Goal: Information Seeking & Learning: Learn about a topic

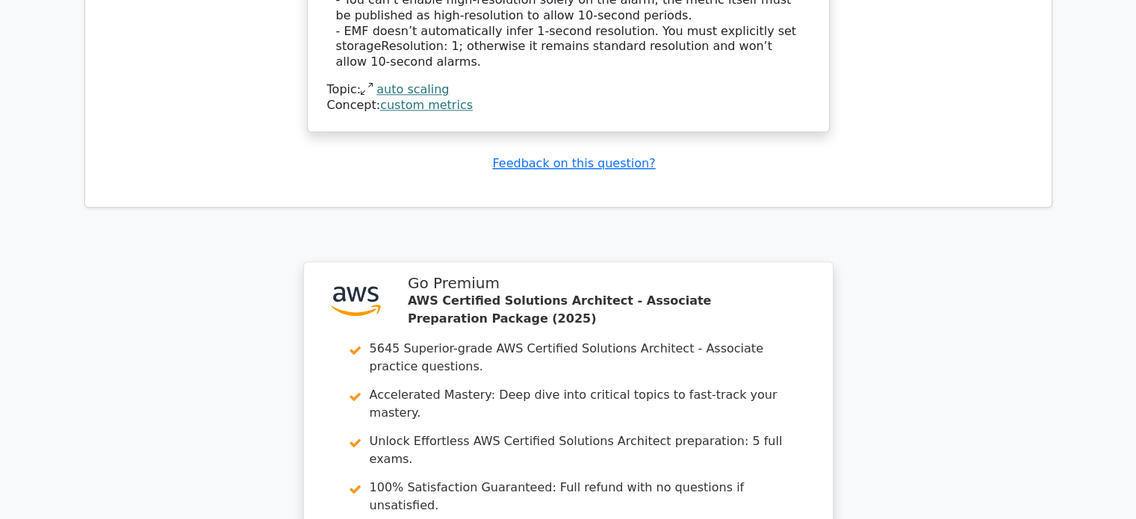
scroll to position [2096, 0]
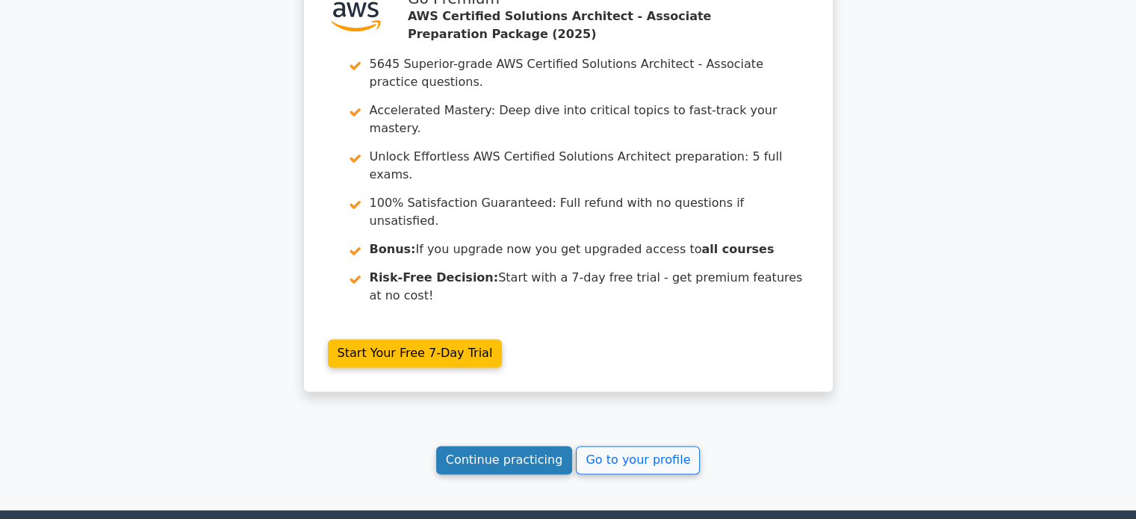
click at [550, 446] on link "Continue practicing" at bounding box center [504, 460] width 137 height 28
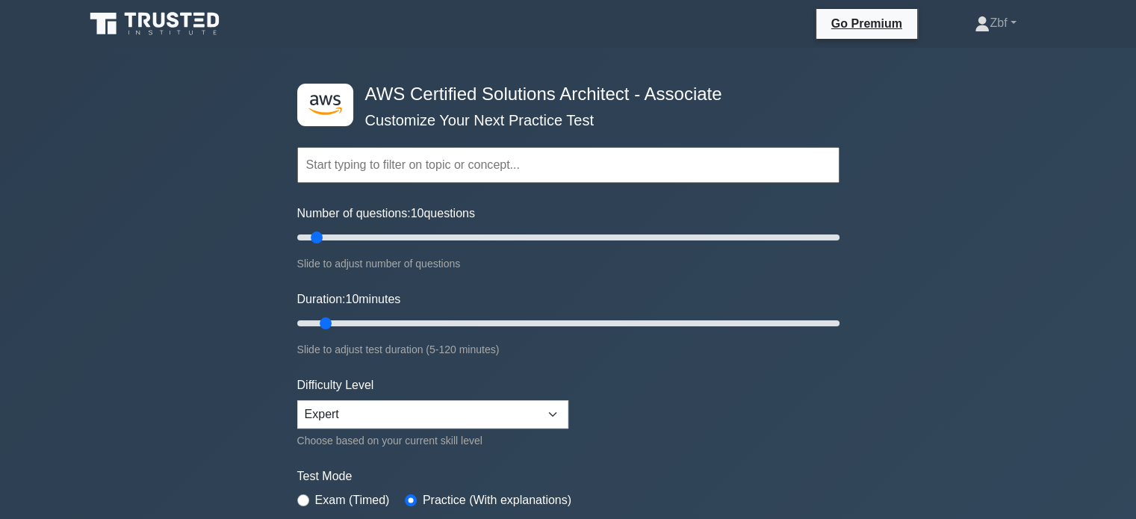
click at [1128, 217] on div ".st0{fill:#252F3E;} .st1{fill-rule:evenodd;clip-rule:evenodd;fill:#FF9900;} AWS…" at bounding box center [568, 497] width 1136 height 898
drag, startPoint x: 1128, startPoint y: 217, endPoint x: 1146, endPoint y: 230, distance: 23.0
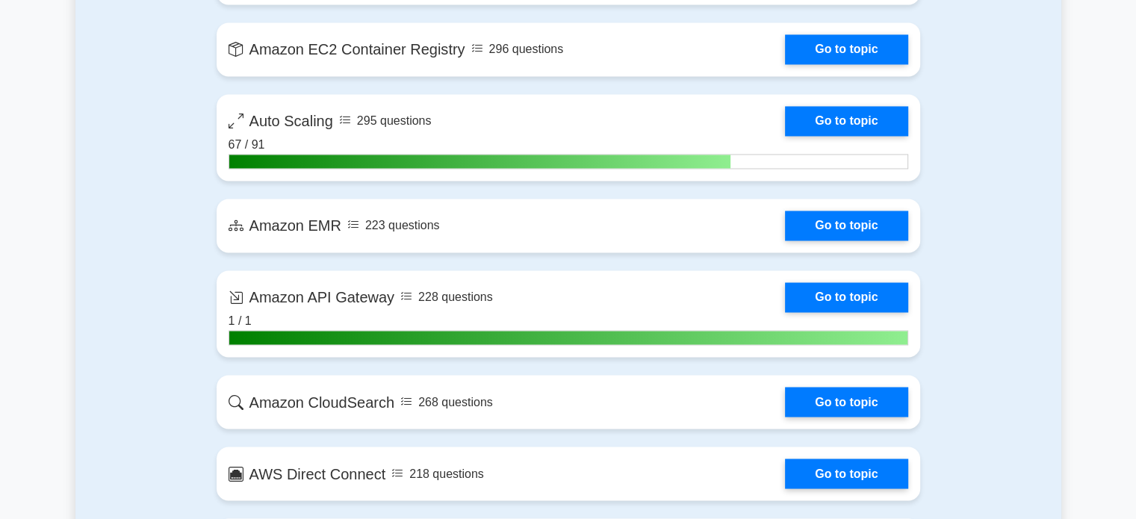
scroll to position [2479, 0]
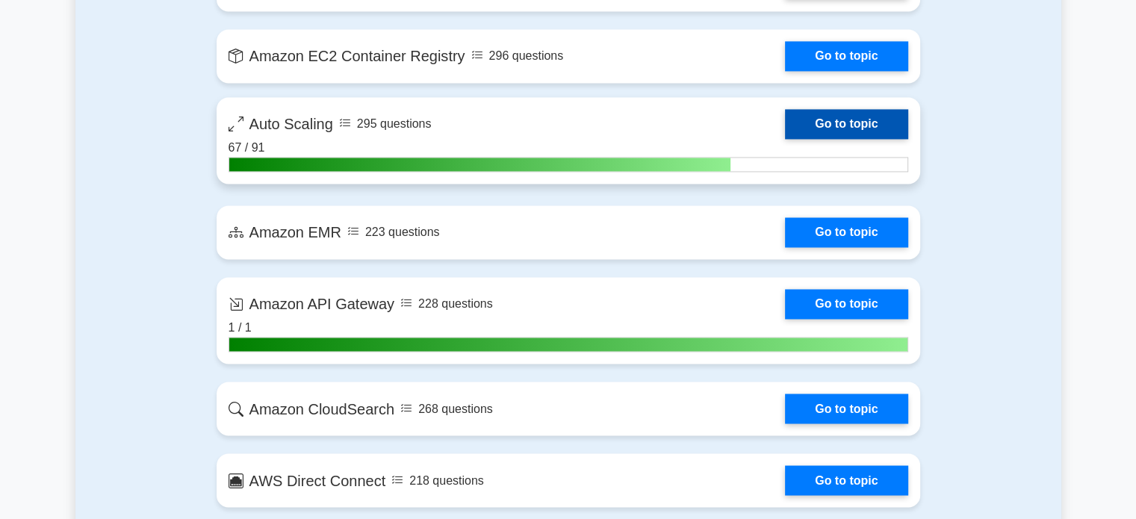
click at [857, 116] on link "Go to topic" at bounding box center [846, 124] width 122 height 30
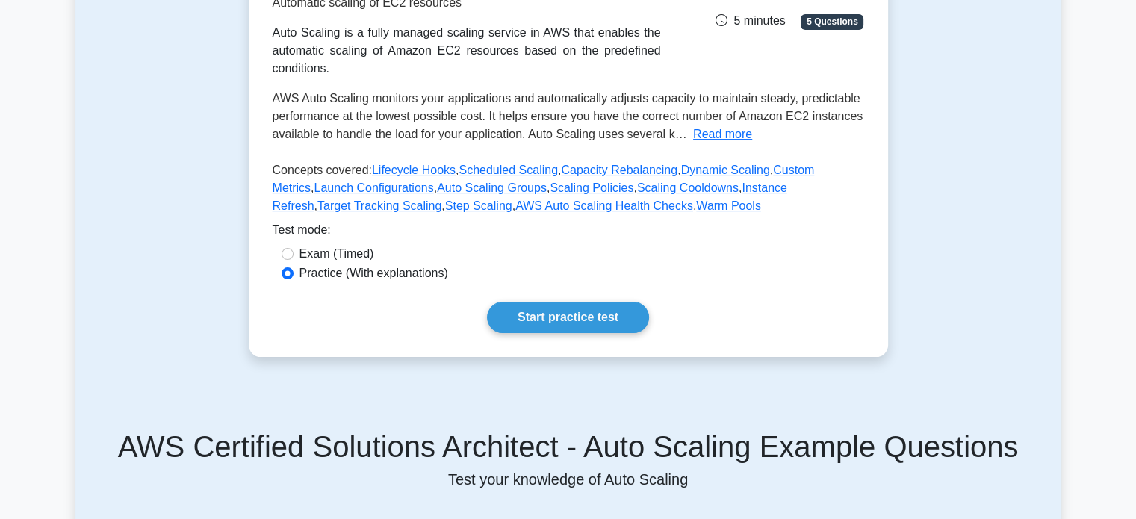
scroll to position [268, 0]
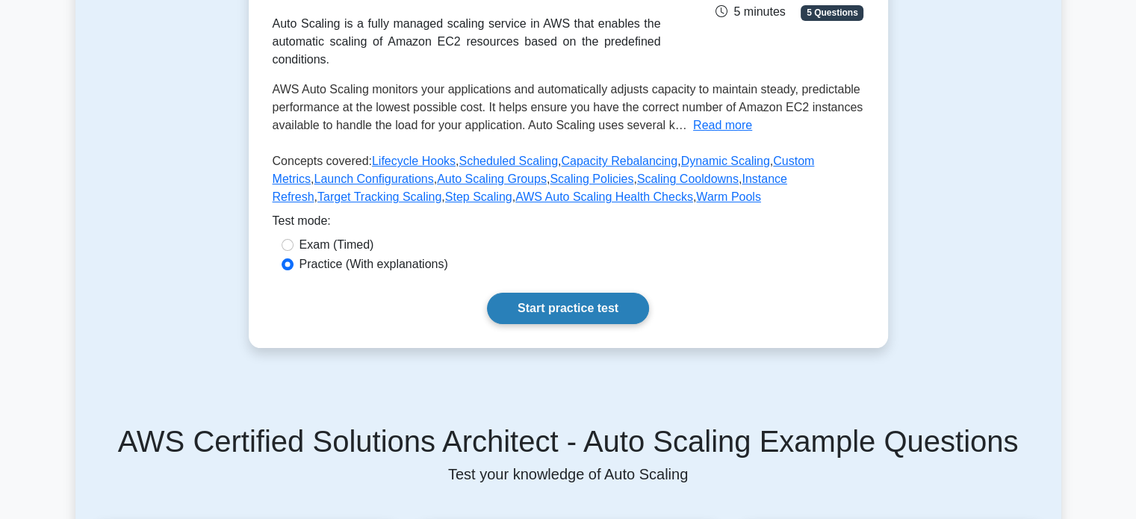
click at [604, 311] on link "Start practice test" at bounding box center [568, 308] width 162 height 31
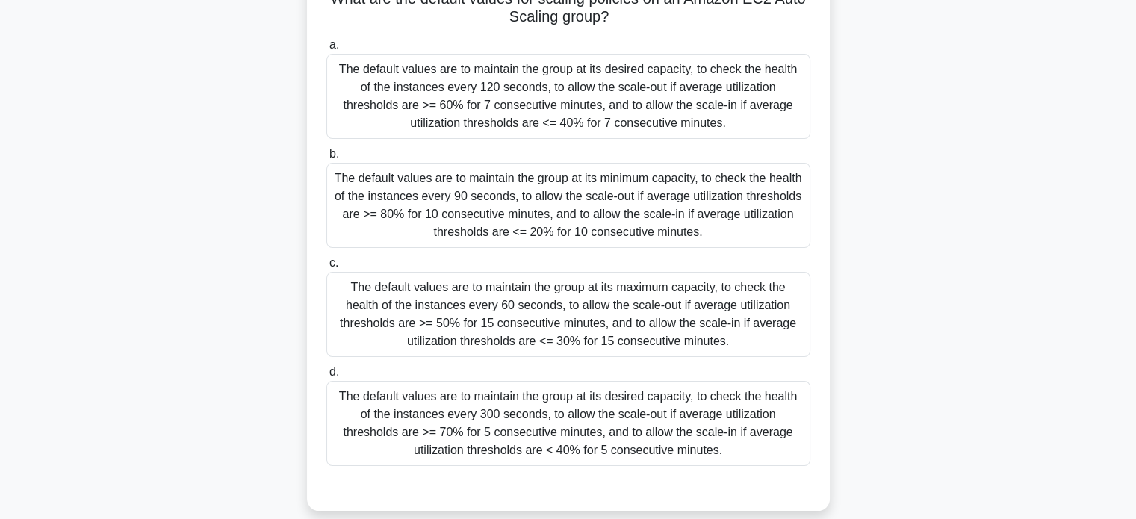
scroll to position [141, 0]
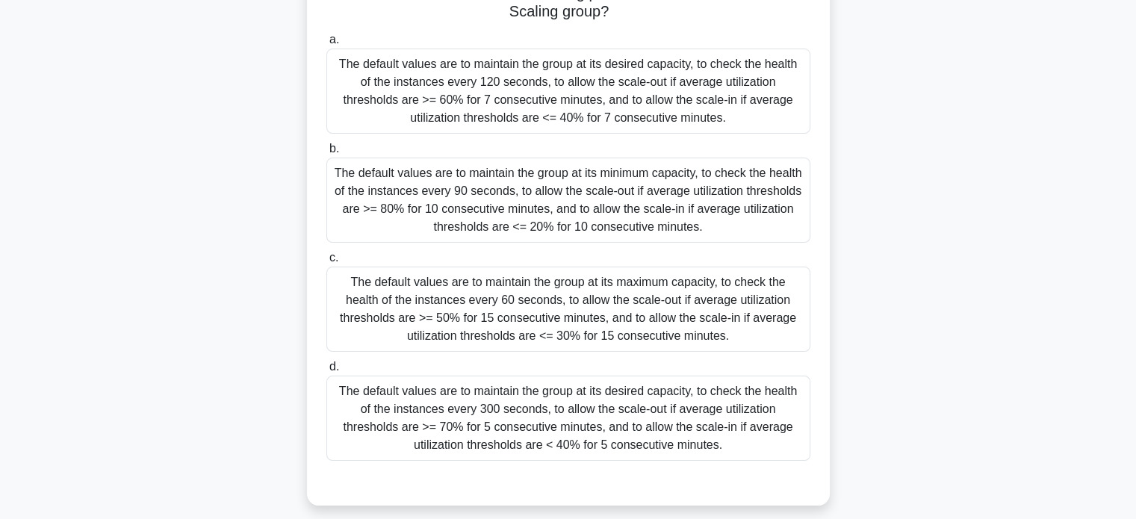
click at [613, 387] on div "The default values are to maintain the group at its desired capacity, to check …" at bounding box center [568, 418] width 484 height 85
click at [326, 372] on input "d. The default values are to maintain the group at its desired capacity, to che…" at bounding box center [326, 367] width 0 height 10
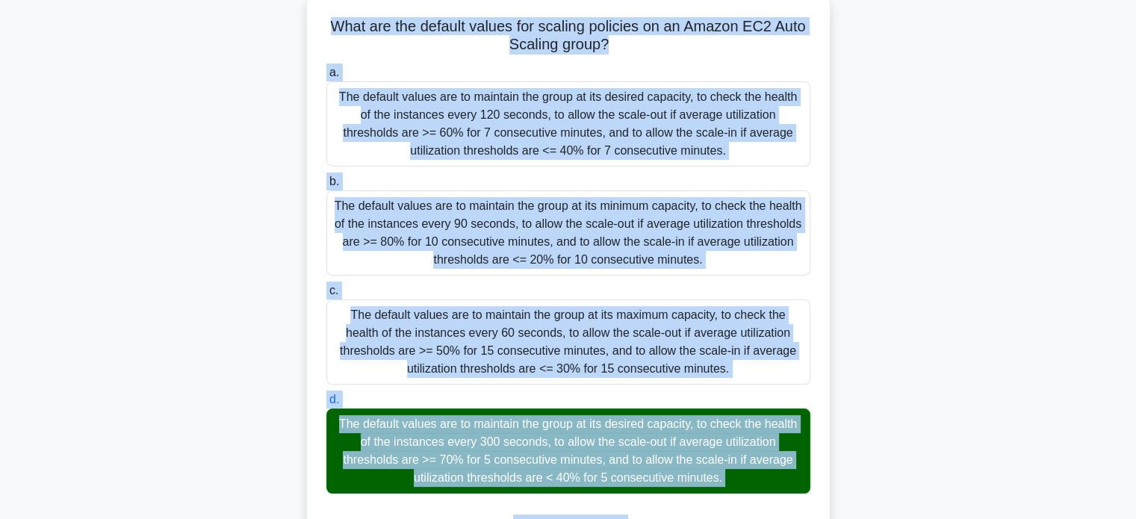
scroll to position [382, 0]
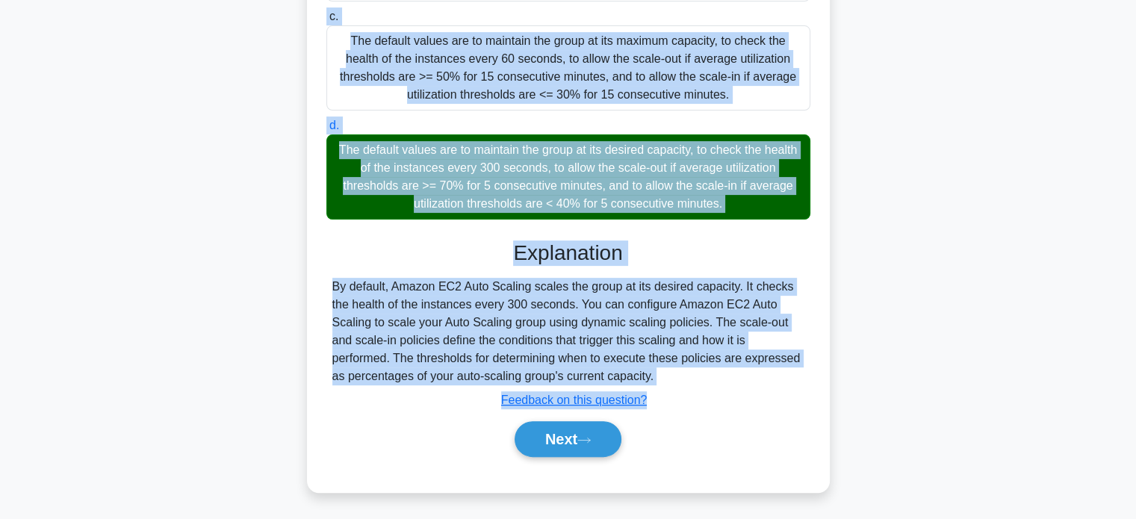
drag, startPoint x: 327, startPoint y: 131, endPoint x: 746, endPoint y: 201, distance: 424.8
click at [746, 201] on div "What are the default values for scaling policies on an Amazon EC2 Auto Scaling …" at bounding box center [568, 105] width 511 height 761
copy div "What are the default values for scaling policies on an Amazon EC2 Auto Scaling …"
click at [464, 197] on div "The default values are to maintain the group at its desired capacity, to check …" at bounding box center [568, 176] width 484 height 85
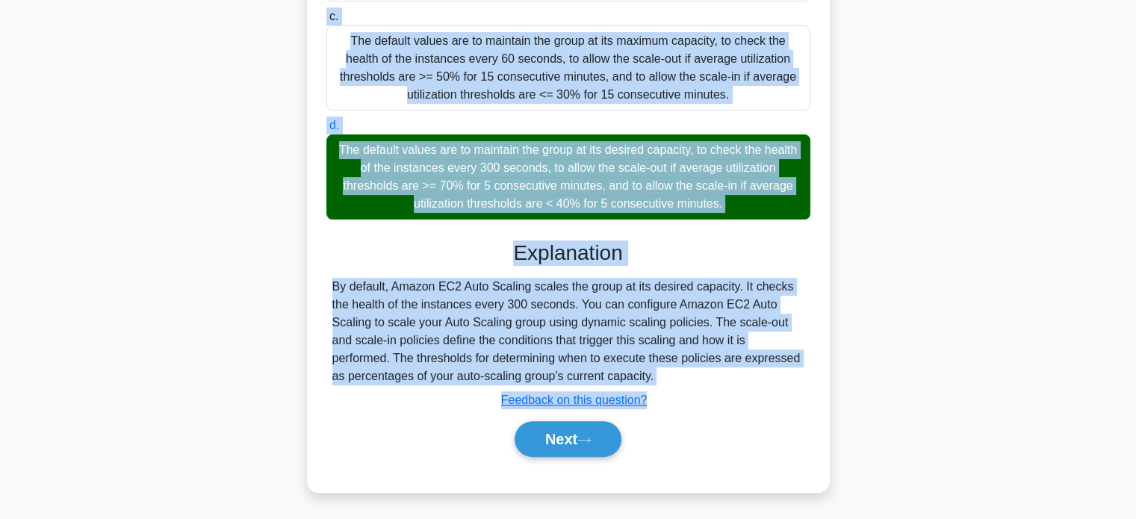
click at [326, 131] on input "d. The default values are to maintain the group at its desired capacity, to che…" at bounding box center [326, 126] width 0 height 10
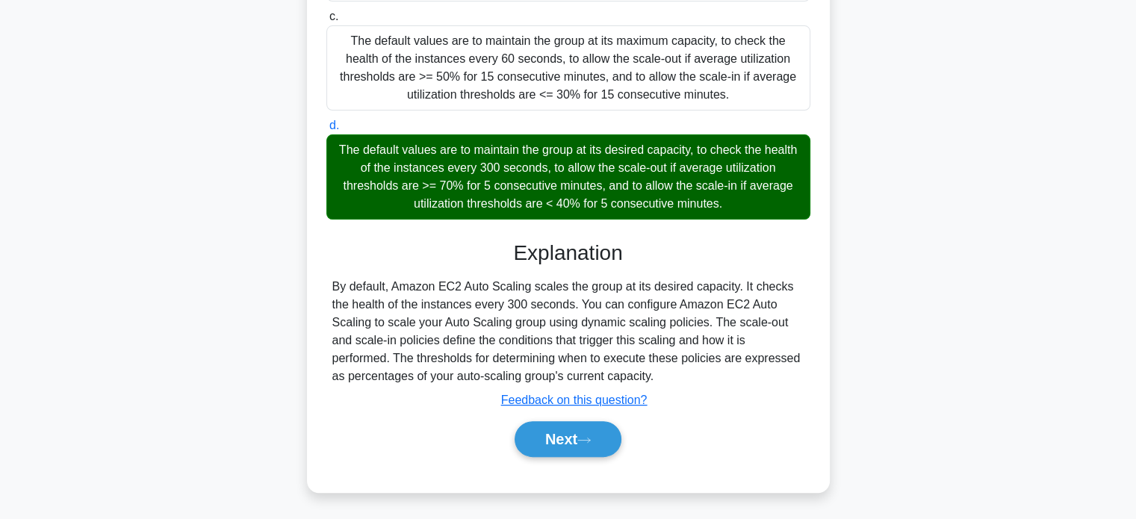
click at [576, 456] on div "Next" at bounding box center [568, 439] width 490 height 36
click at [562, 446] on button "Next" at bounding box center [568, 439] width 107 height 36
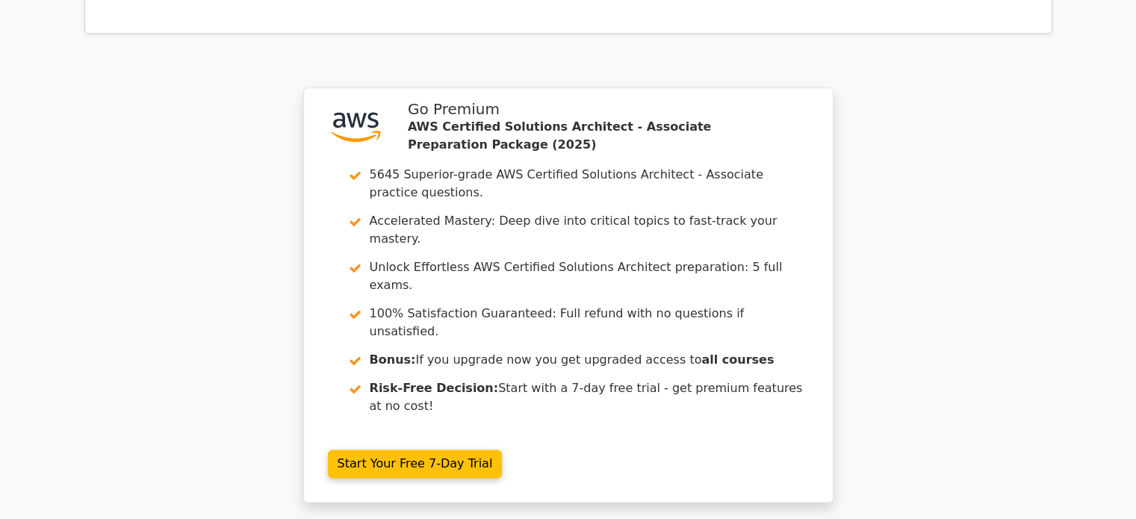
scroll to position [2076, 0]
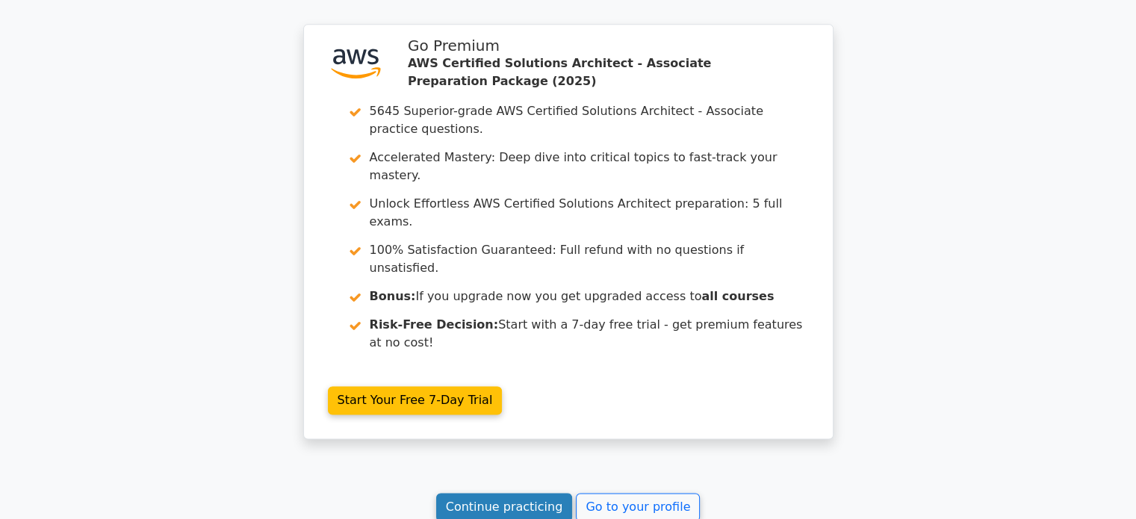
click at [507, 493] on link "Continue practicing" at bounding box center [504, 507] width 137 height 28
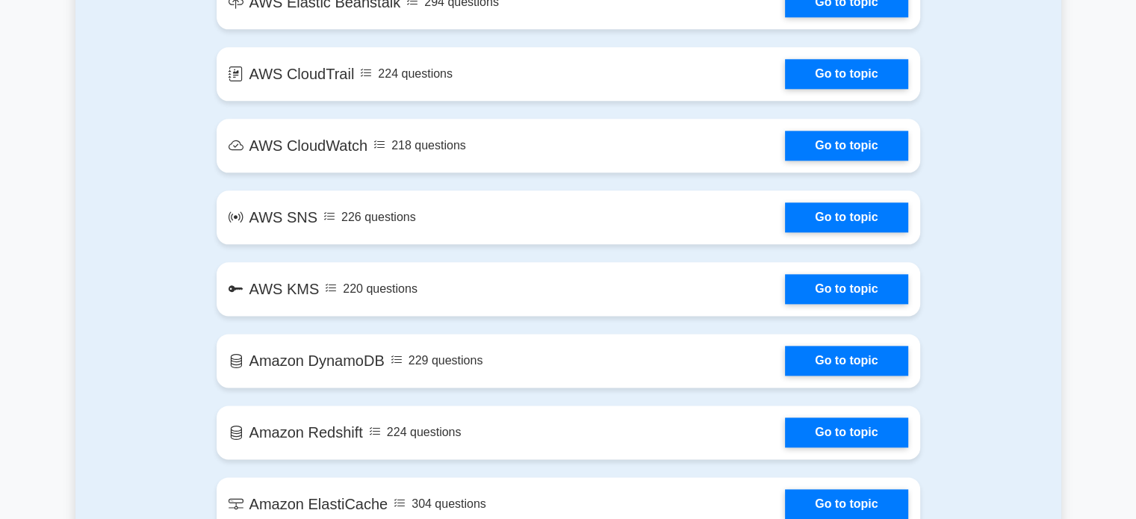
scroll to position [2270, 0]
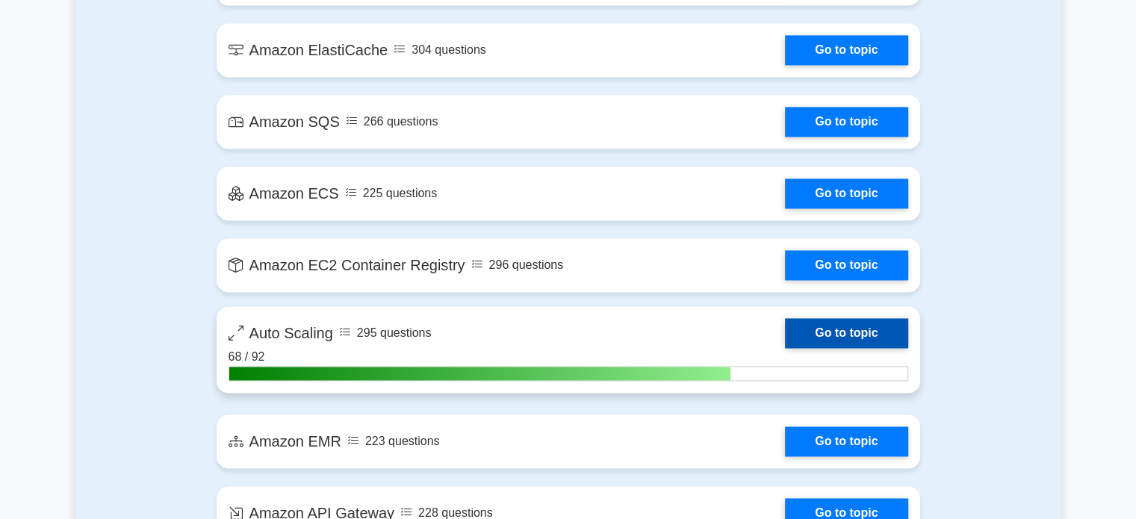
click at [860, 330] on link "Go to topic" at bounding box center [846, 333] width 122 height 30
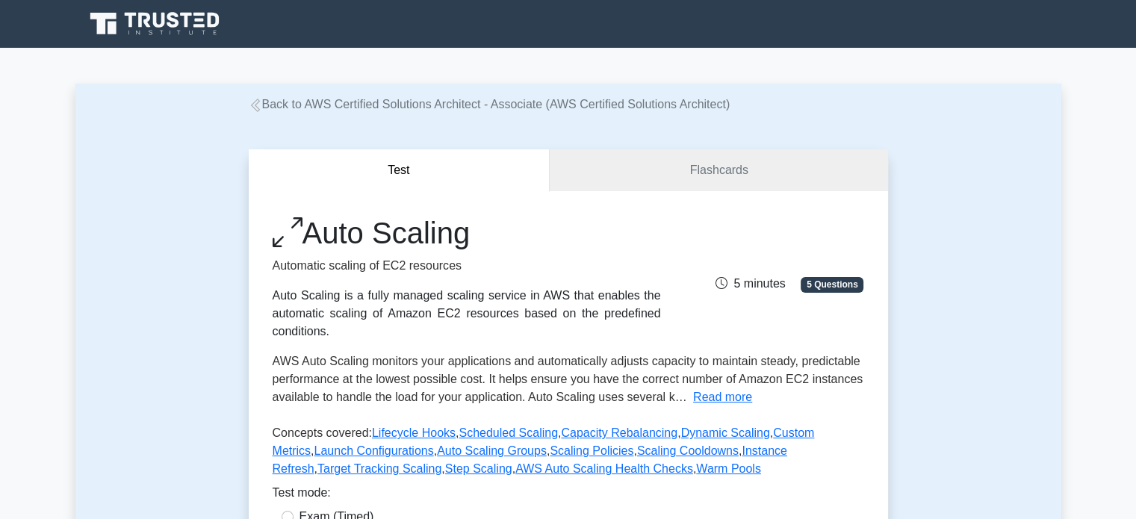
scroll to position [454, 0]
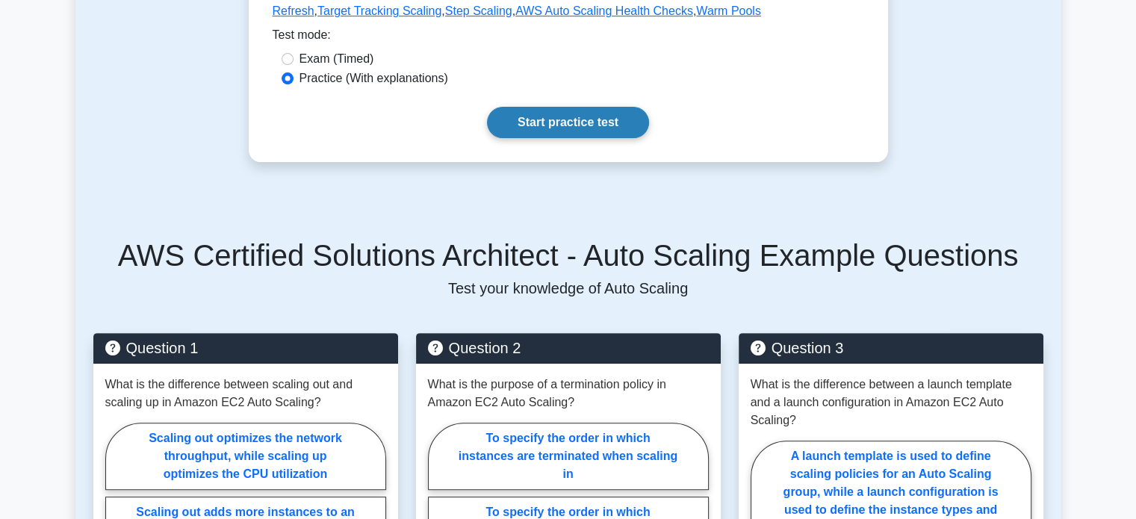
click at [610, 119] on link "Start practice test" at bounding box center [568, 122] width 162 height 31
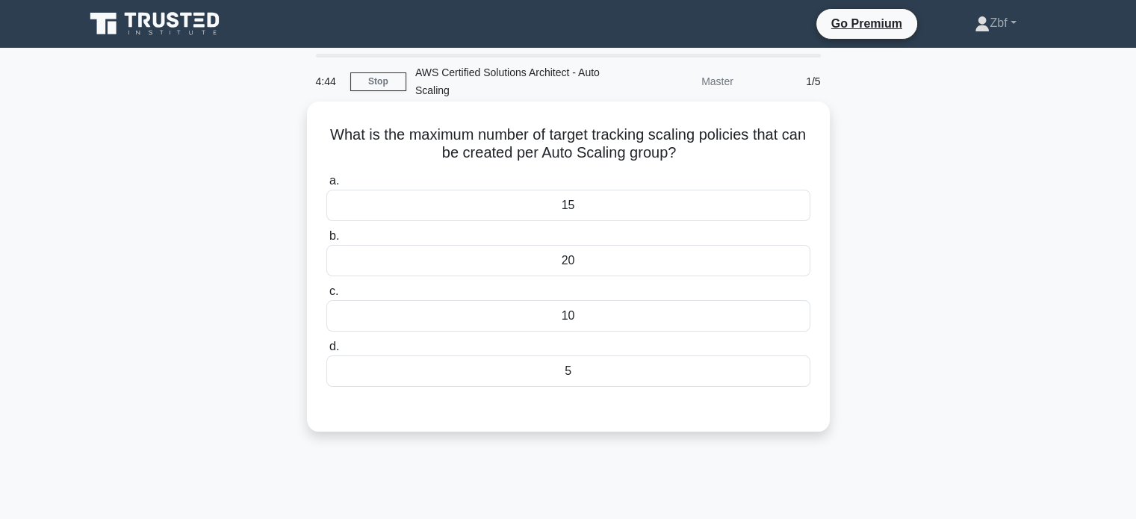
click at [588, 209] on div "15" at bounding box center [568, 205] width 484 height 31
click at [326, 186] on input "a. 15" at bounding box center [326, 181] width 0 height 10
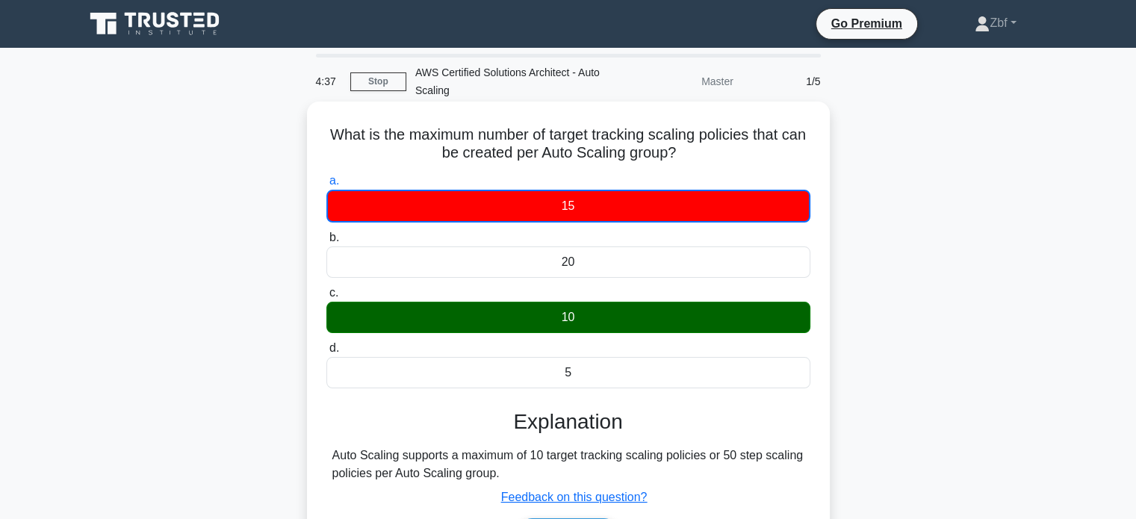
drag, startPoint x: 338, startPoint y: 131, endPoint x: 615, endPoint y: 374, distance: 369.4
click at [615, 374] on div "What is the maximum number of target tracking scaling policies that can be crea…" at bounding box center [568, 346] width 511 height 476
copy div "What is the maximum number of target tracking scaling policies that can be crea…"
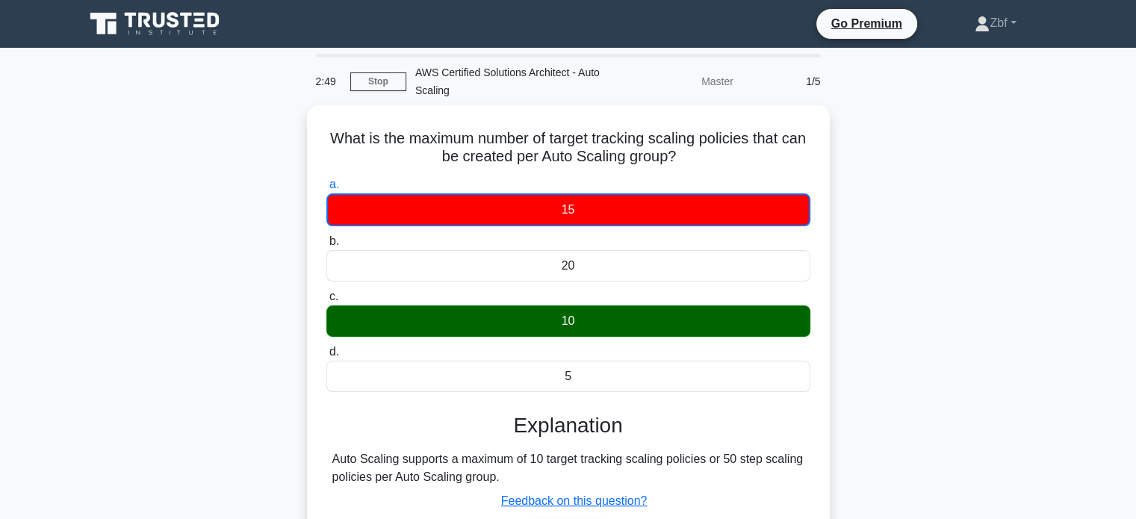
click at [970, 192] on div "What is the maximum number of target tracking scaling policies that can be crea…" at bounding box center [568, 358] width 986 height 506
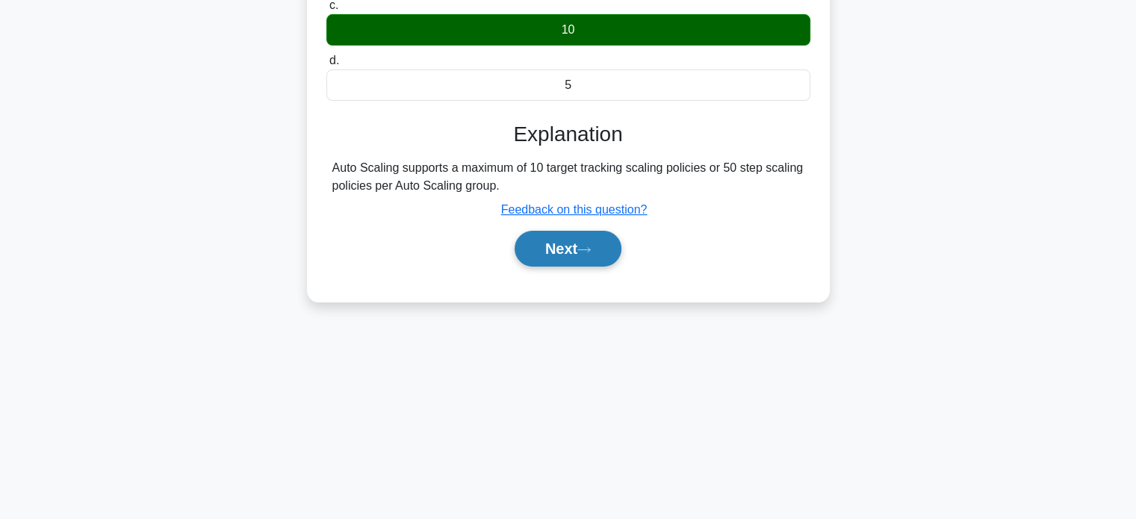
click at [613, 254] on button "Next" at bounding box center [568, 249] width 107 height 36
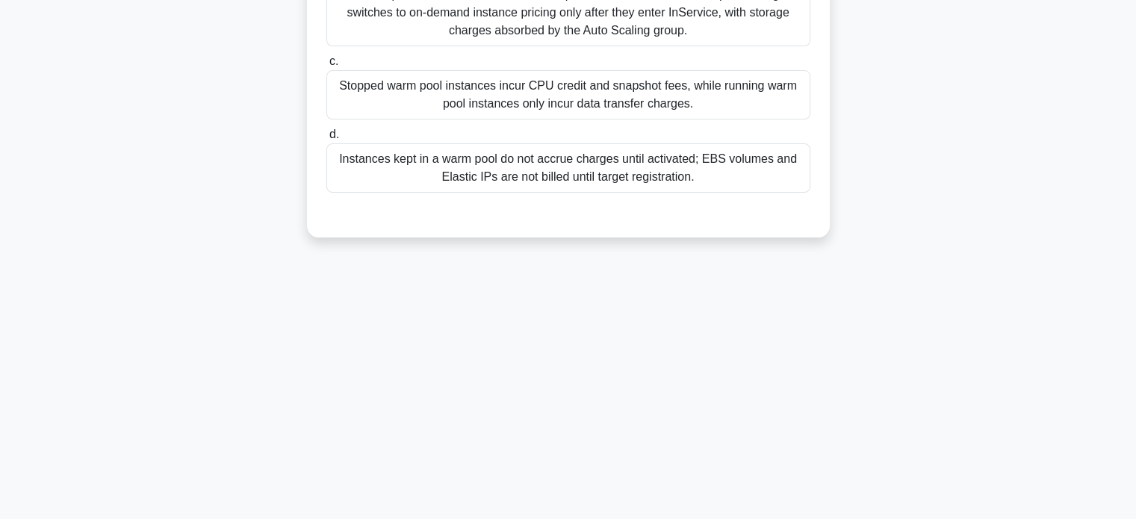
scroll to position [19, 0]
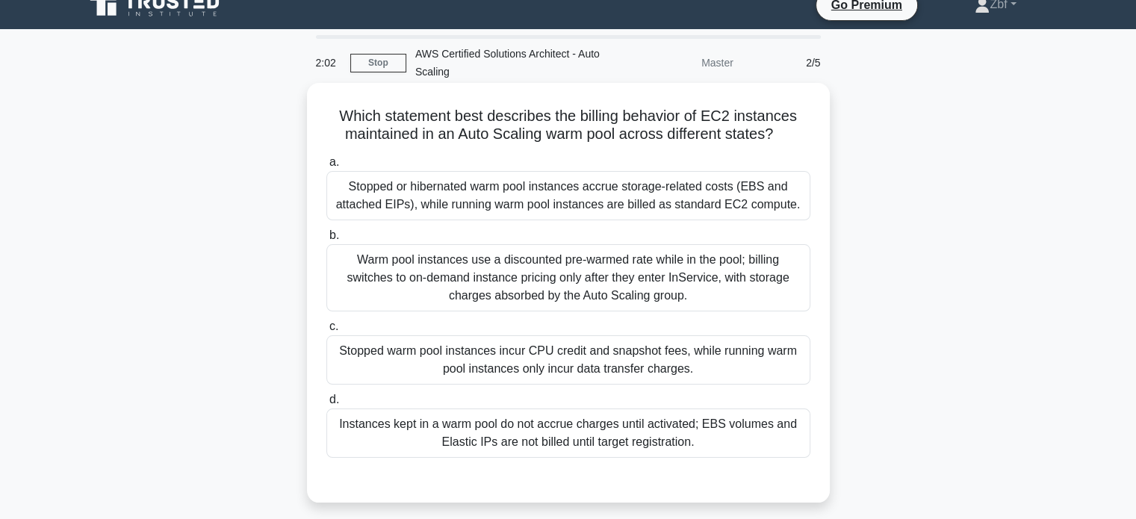
click at [774, 194] on div "Stopped or hibernated warm pool instances accrue storage-related costs (EBS and…" at bounding box center [568, 195] width 484 height 49
click at [326, 167] on input "a. Stopped or hibernated warm pool instances accrue storage-related costs (EBS …" at bounding box center [326, 163] width 0 height 10
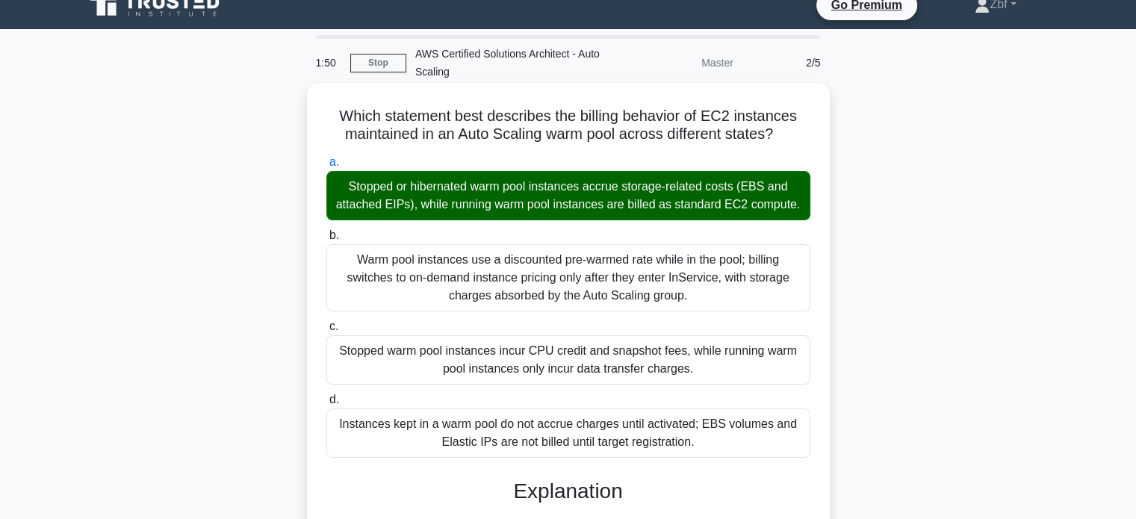
drag, startPoint x: 335, startPoint y: 113, endPoint x: 719, endPoint y: 443, distance: 506.3
click at [719, 443] on div "Which statement best describes the billing behavior of EC2 instances maintained…" at bounding box center [568, 514] width 511 height 851
copy div "Which statement best describes the billing behavior of EC2 instances maintained…"
click at [814, 135] on div "Which statement best describes the billing behavior of EC2 instances maintained…" at bounding box center [568, 514] width 511 height 851
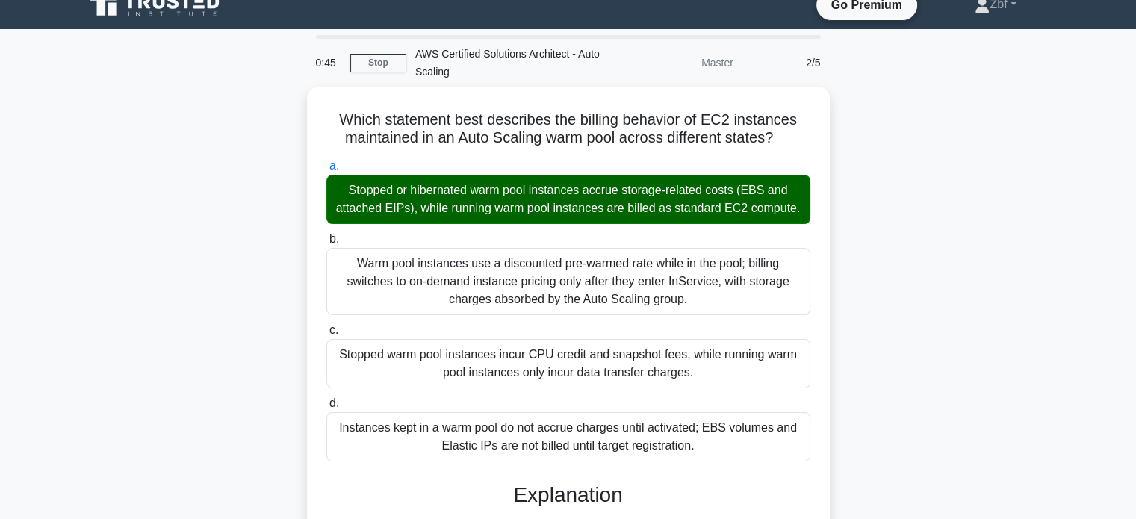
scroll to position [399, 0]
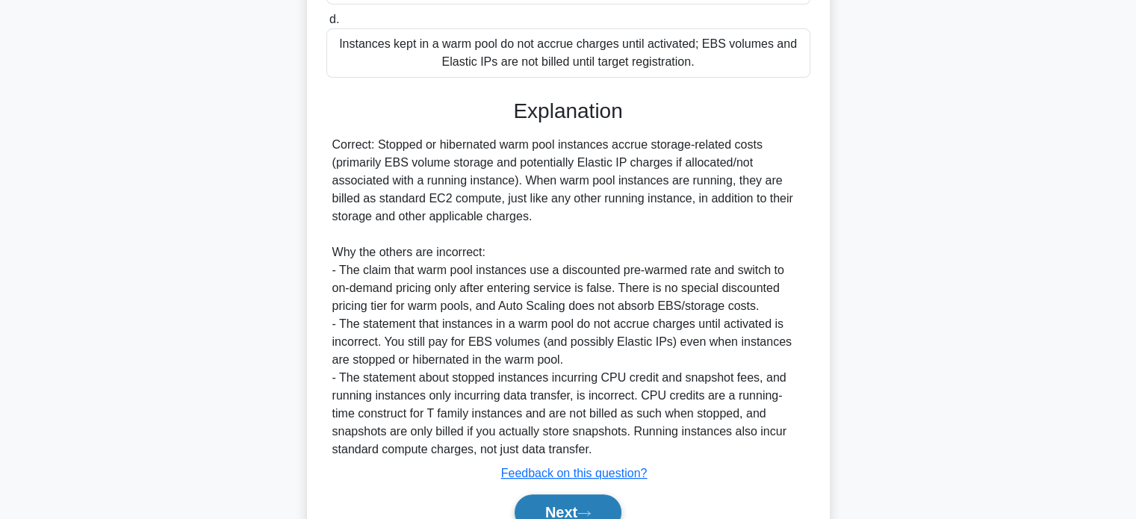
click at [588, 504] on button "Next" at bounding box center [568, 512] width 107 height 36
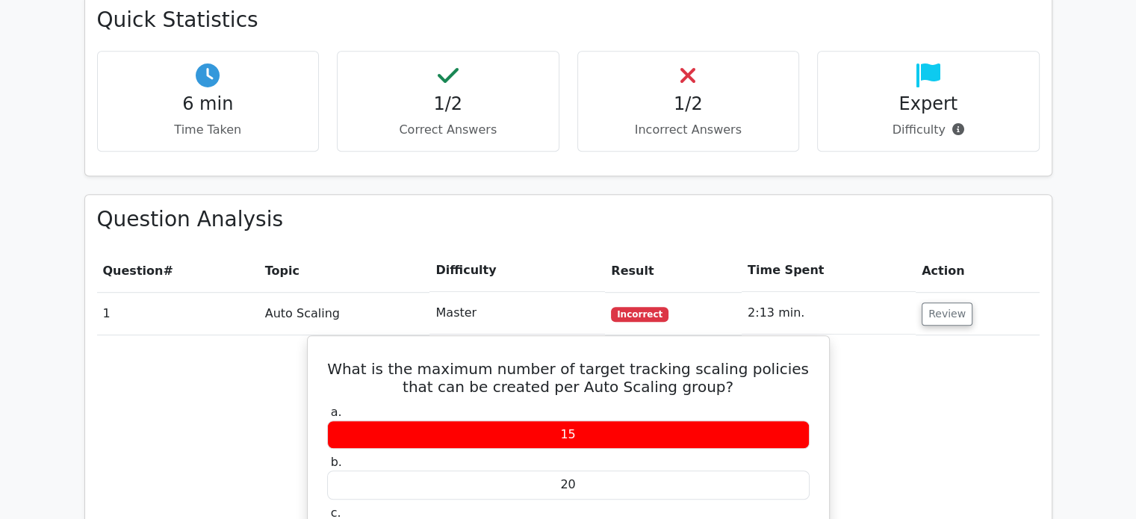
scroll to position [1870, 0]
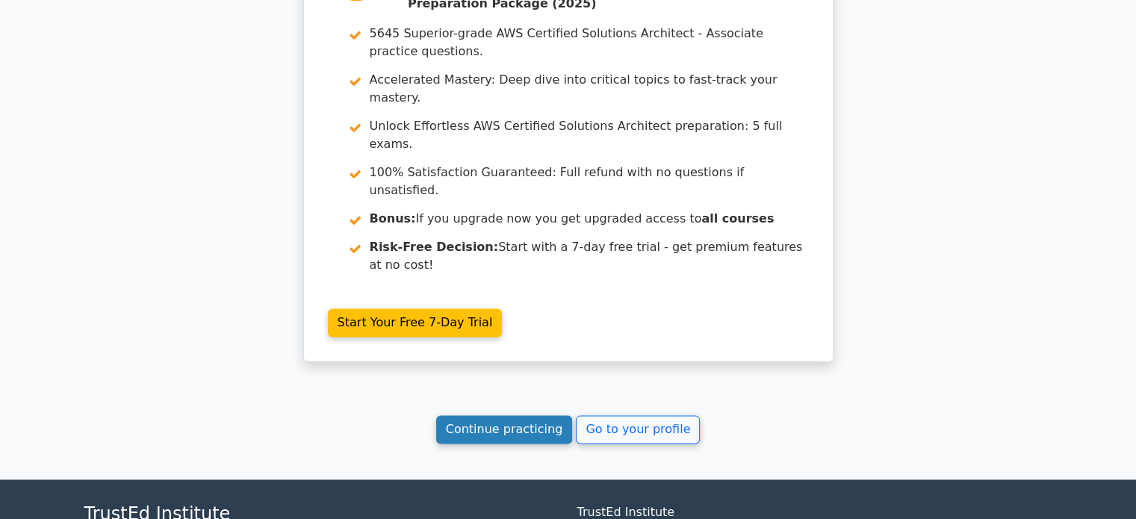
click at [526, 415] on link "Continue practicing" at bounding box center [504, 429] width 137 height 28
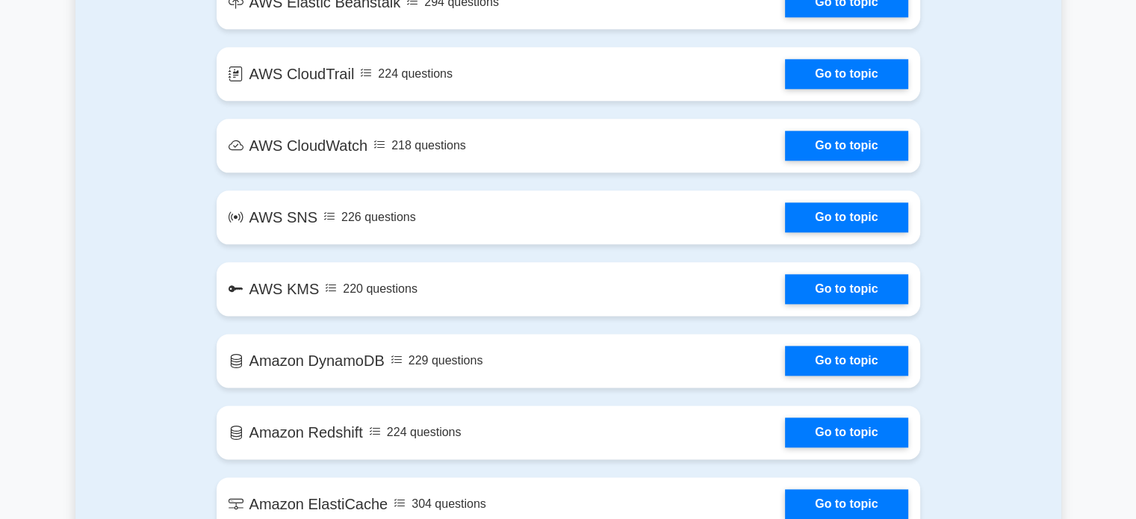
scroll to position [2270, 0]
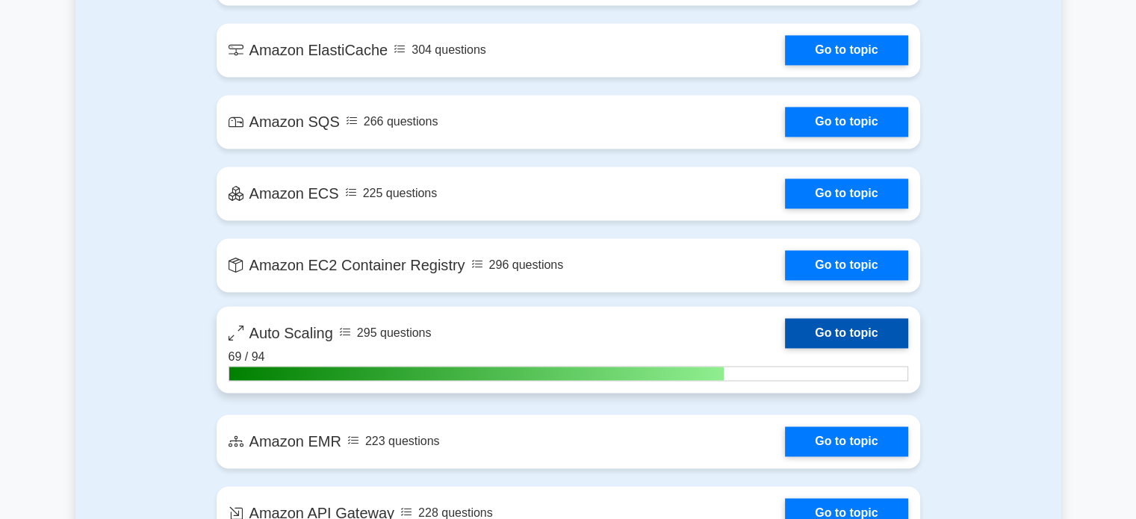
click at [857, 321] on link "Go to topic" at bounding box center [846, 333] width 122 height 30
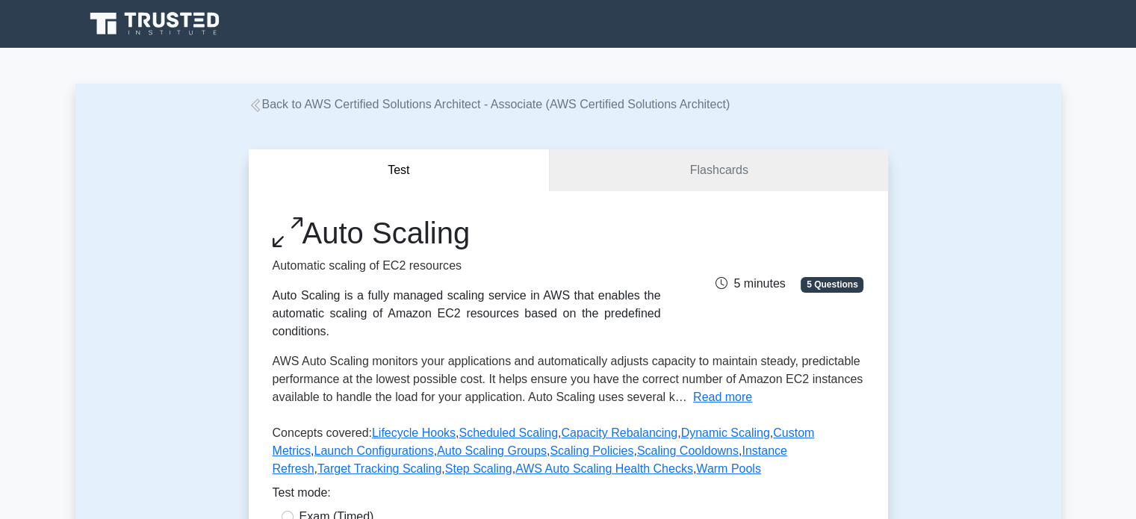
scroll to position [454, 0]
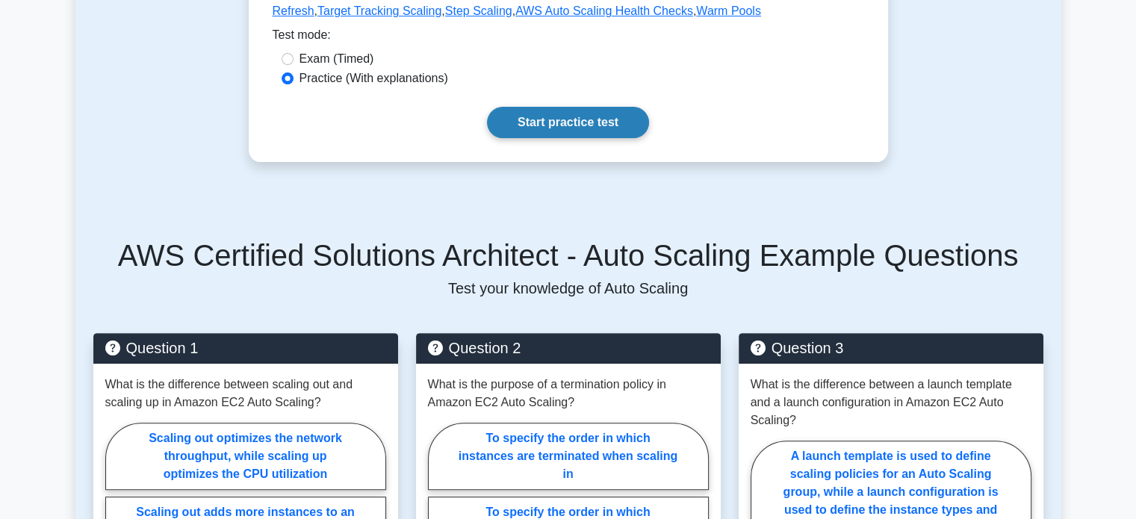
click at [585, 126] on link "Start practice test" at bounding box center [568, 122] width 162 height 31
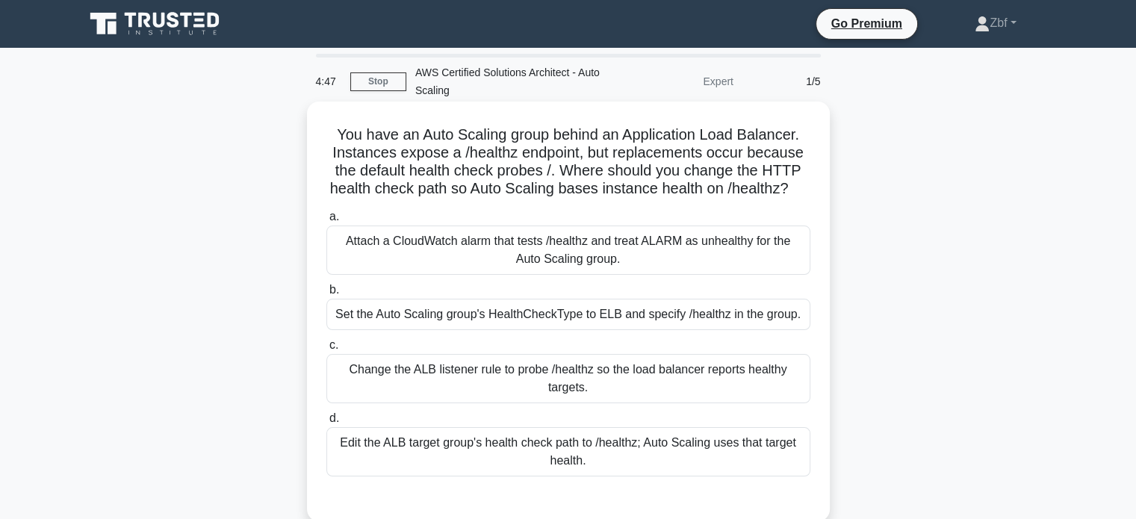
click at [621, 476] on div "Edit the ALB target group's health check path to /healthz; Auto Scaling uses th…" at bounding box center [568, 451] width 484 height 49
click at [326, 423] on input "d. Edit the ALB target group's health check path to /healthz; Auto Scaling uses…" at bounding box center [326, 419] width 0 height 10
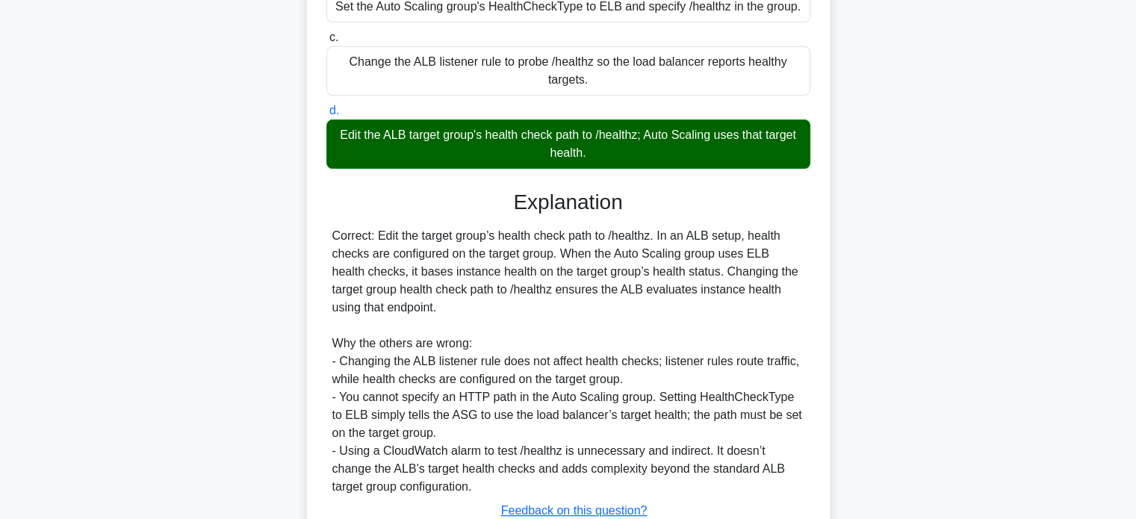
scroll to position [436, 0]
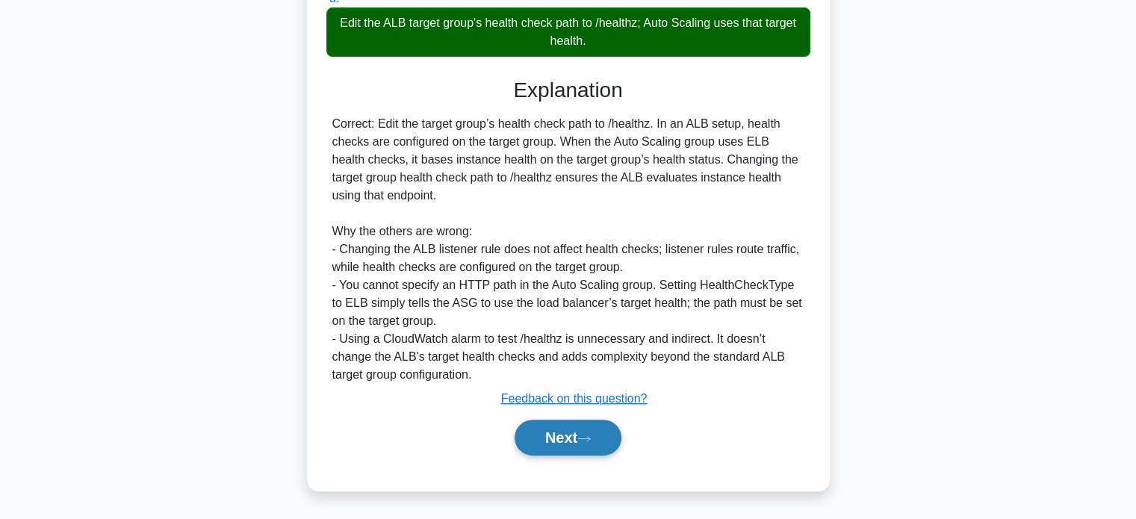
click at [606, 426] on button "Next" at bounding box center [568, 438] width 107 height 36
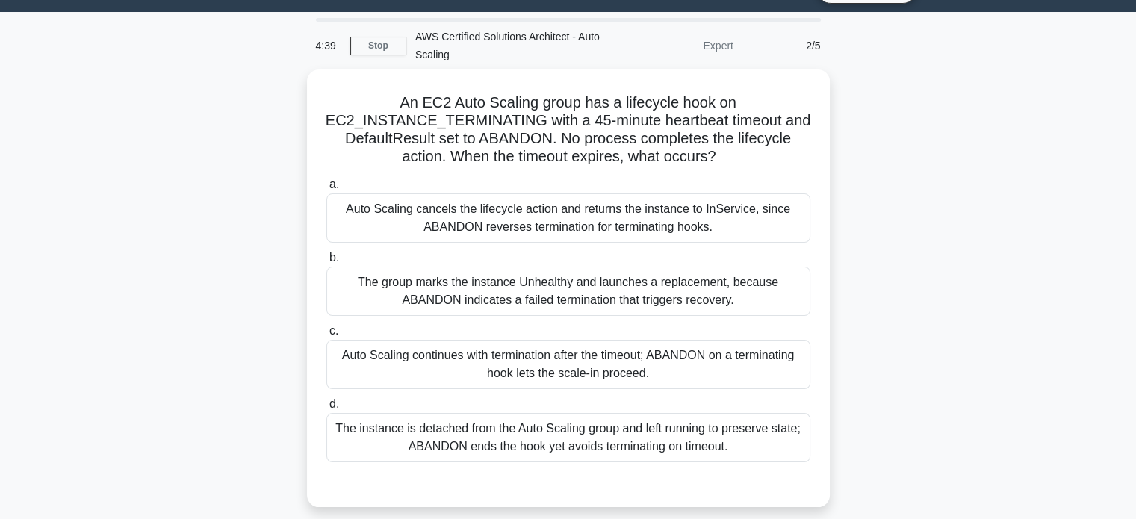
scroll to position [34, 0]
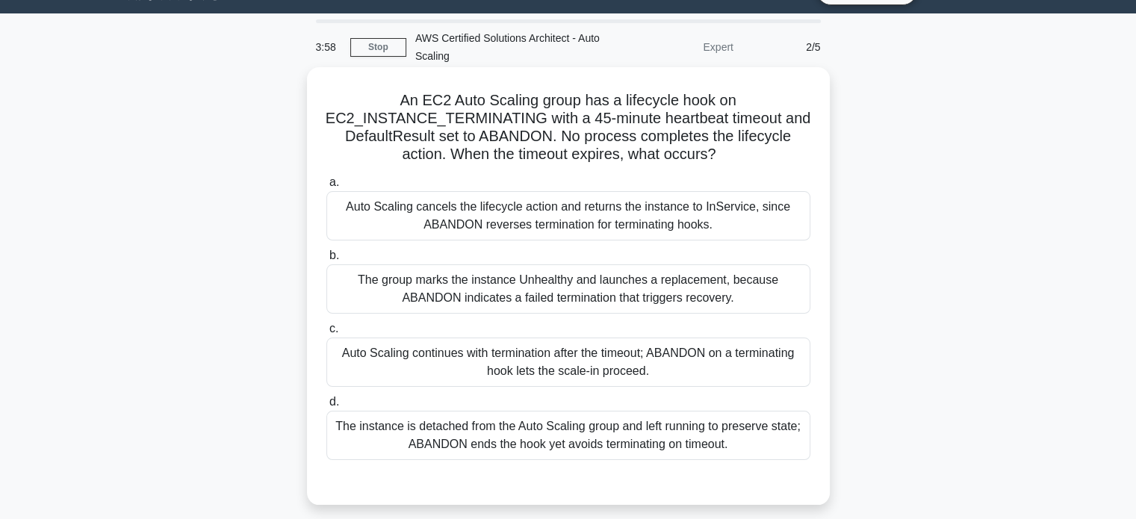
click at [767, 206] on div "Auto Scaling cancels the lifecycle action and returns the instance to InService…" at bounding box center [568, 215] width 484 height 49
click at [326, 187] on input "a. Auto Scaling cancels the lifecycle action and returns the instance to InServ…" at bounding box center [326, 183] width 0 height 10
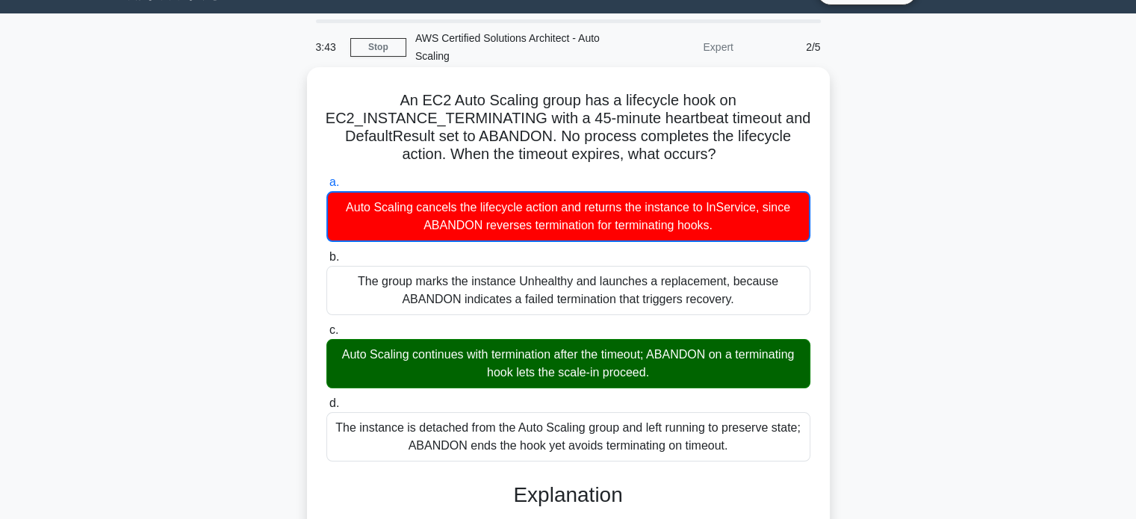
drag, startPoint x: 399, startPoint y: 100, endPoint x: 742, endPoint y: 449, distance: 489.5
click at [742, 449] on div "An EC2 Auto Scaling group has a lifecycle hook on EC2_INSTANCE_TERMINATING with…" at bounding box center [568, 472] width 511 height 798
copy div "An EC2 Auto Scaling group has a lifecycle hook on EC2_INSTANCE_TERMINATING with…"
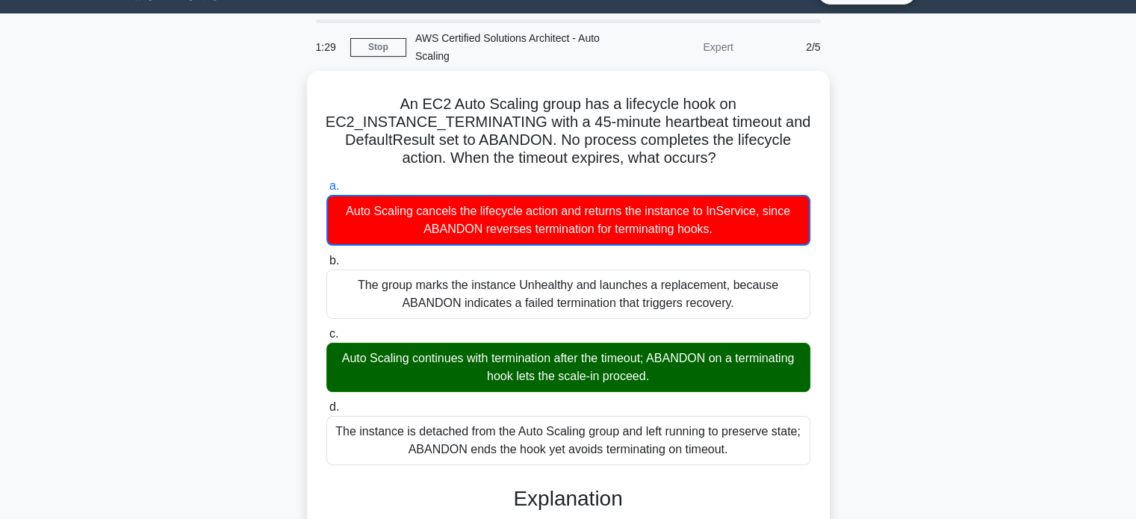
click at [966, 158] on div "An EC2 Auto Scaling group has a lifecycle hook on EC2_INSTANCE_TERMINATING with…" at bounding box center [568, 485] width 986 height 828
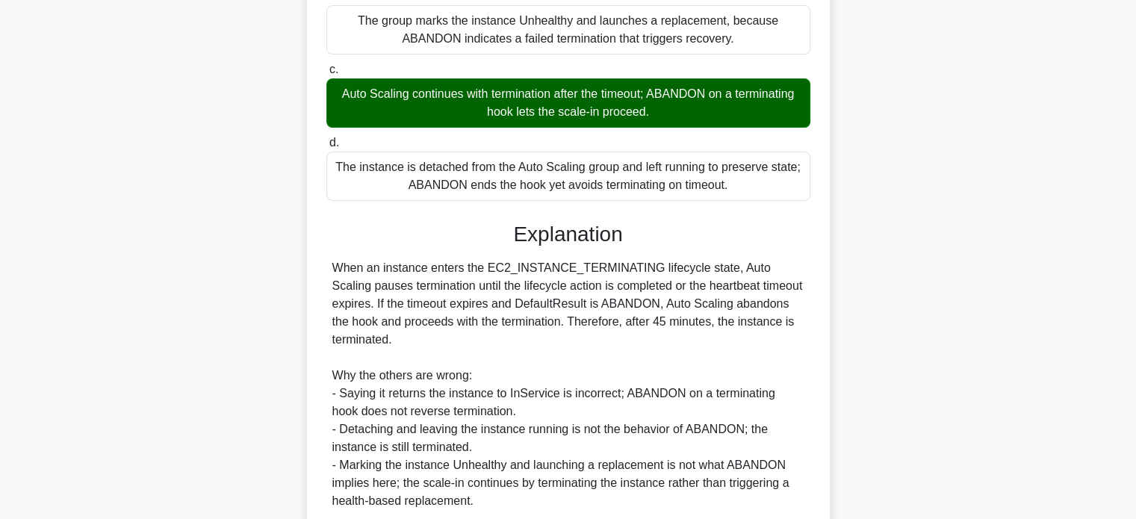
scroll to position [420, 0]
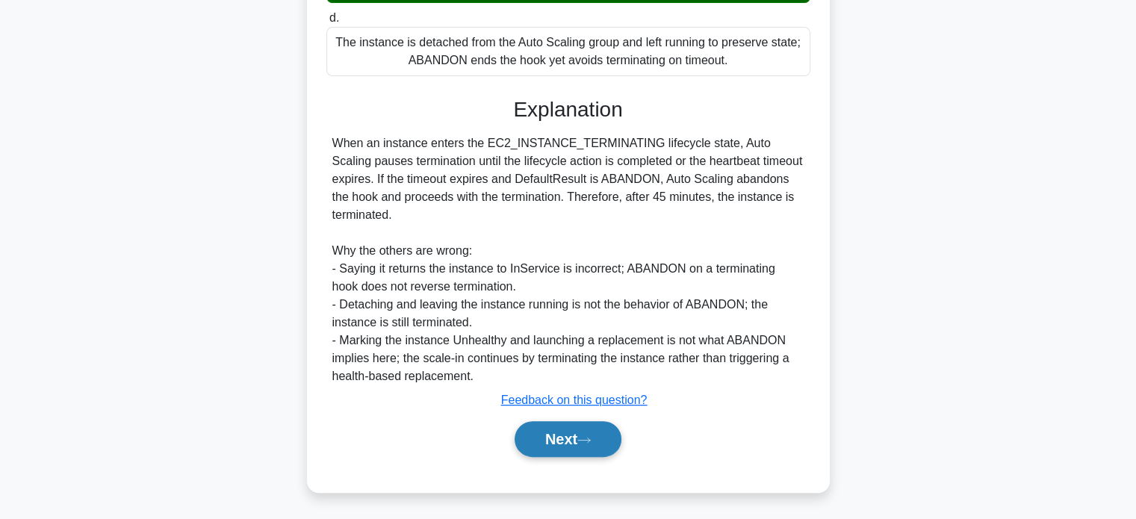
click at [592, 431] on button "Next" at bounding box center [568, 439] width 107 height 36
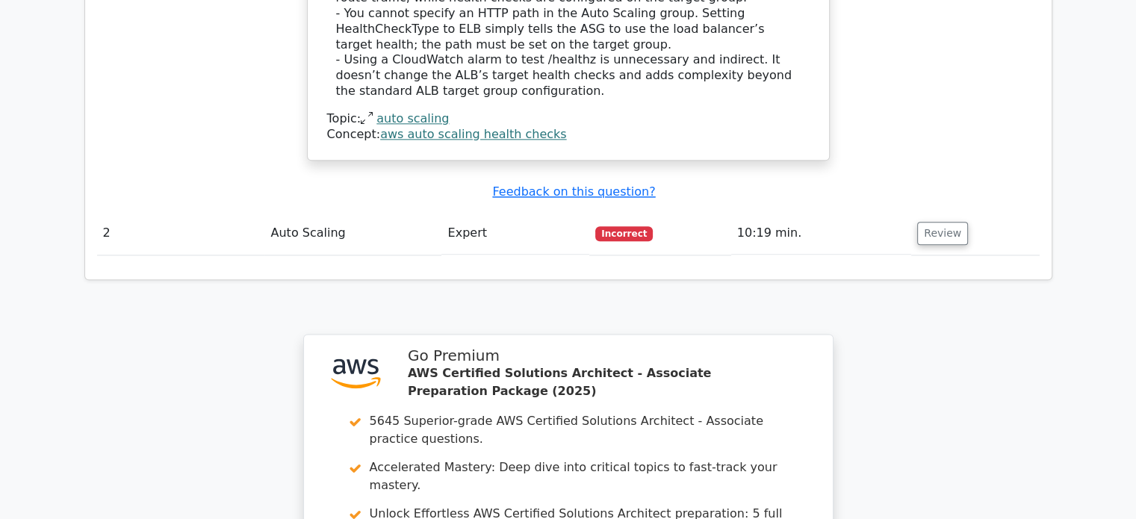
scroll to position [2170, 0]
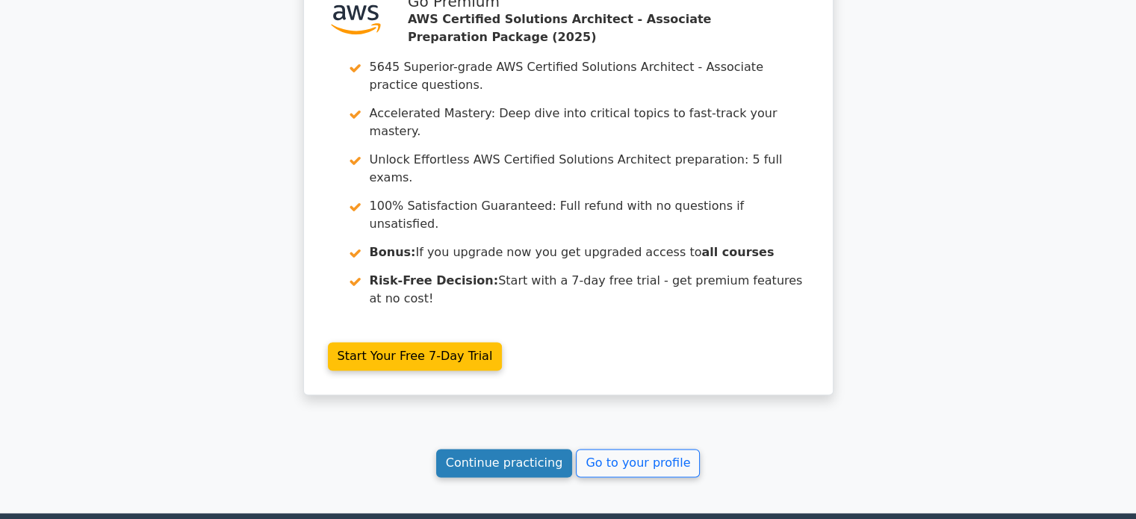
click at [524, 449] on link "Continue practicing" at bounding box center [504, 463] width 137 height 28
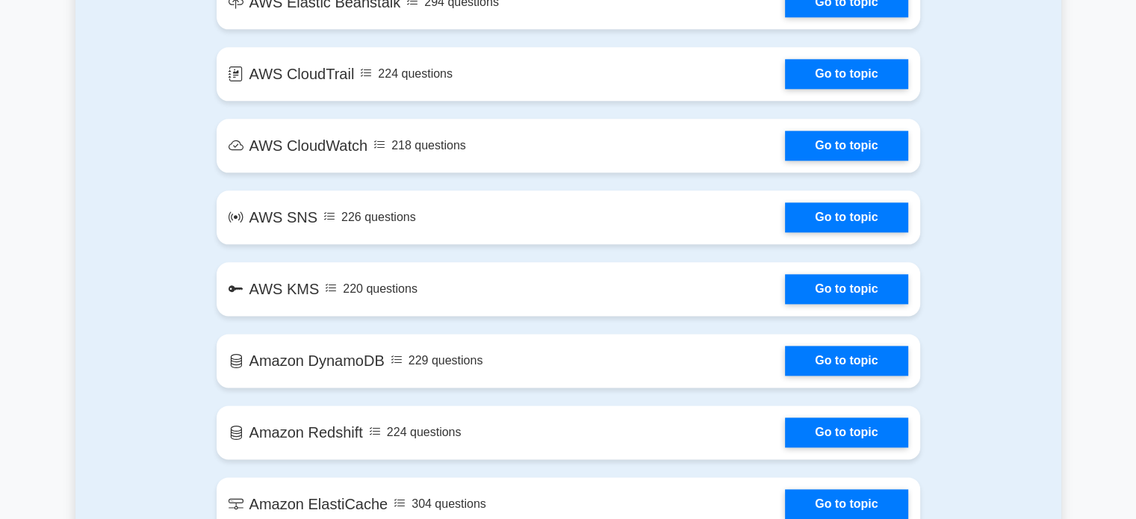
scroll to position [2270, 0]
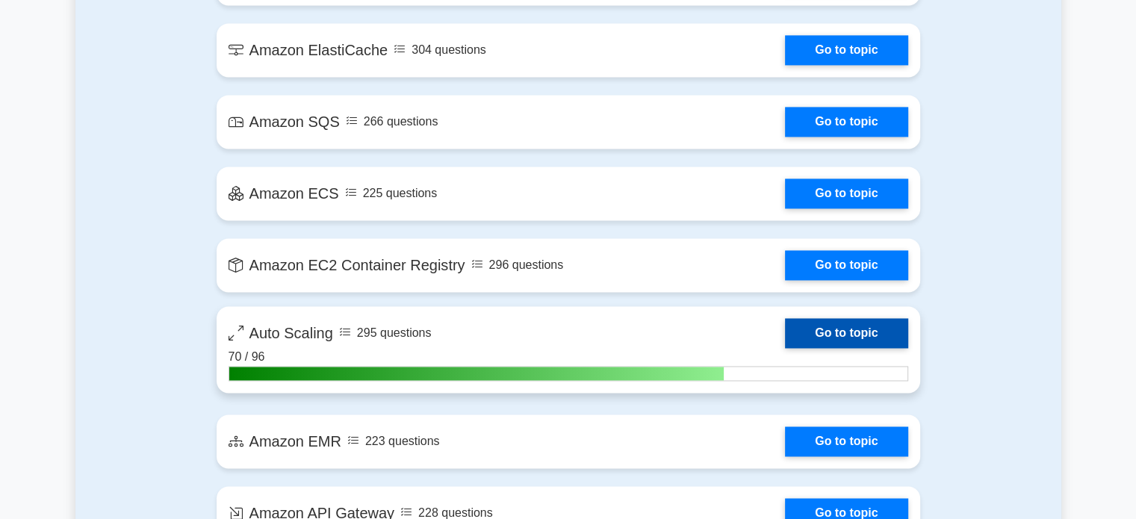
click at [849, 326] on link "Go to topic" at bounding box center [846, 333] width 122 height 30
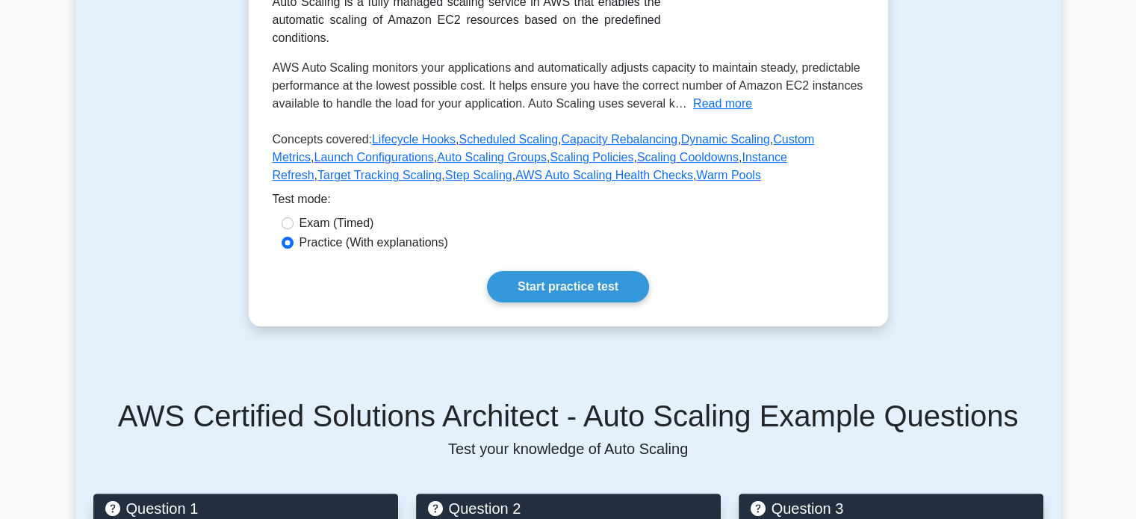
scroll to position [406, 0]
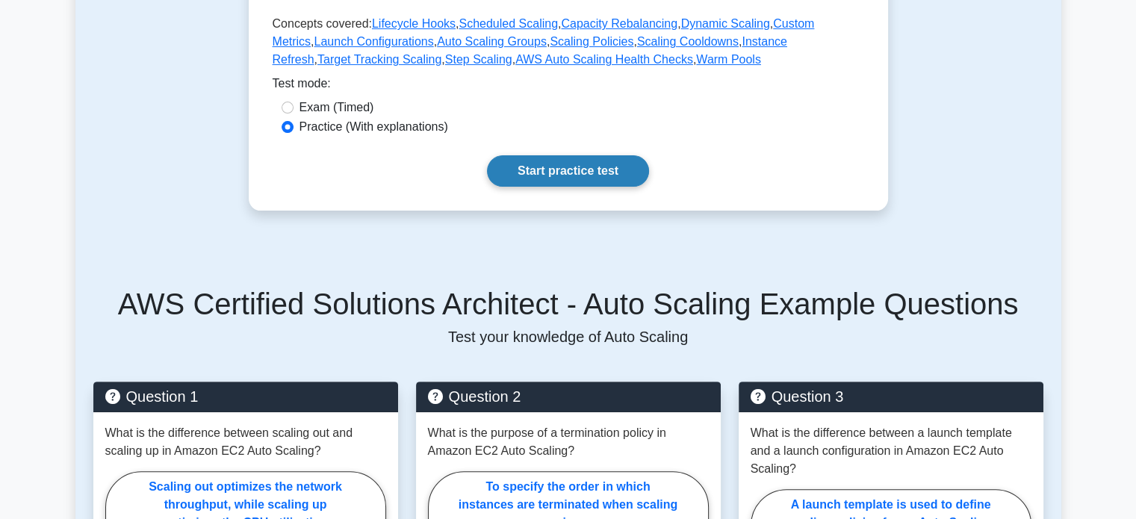
click at [594, 183] on link "Start practice test" at bounding box center [568, 170] width 162 height 31
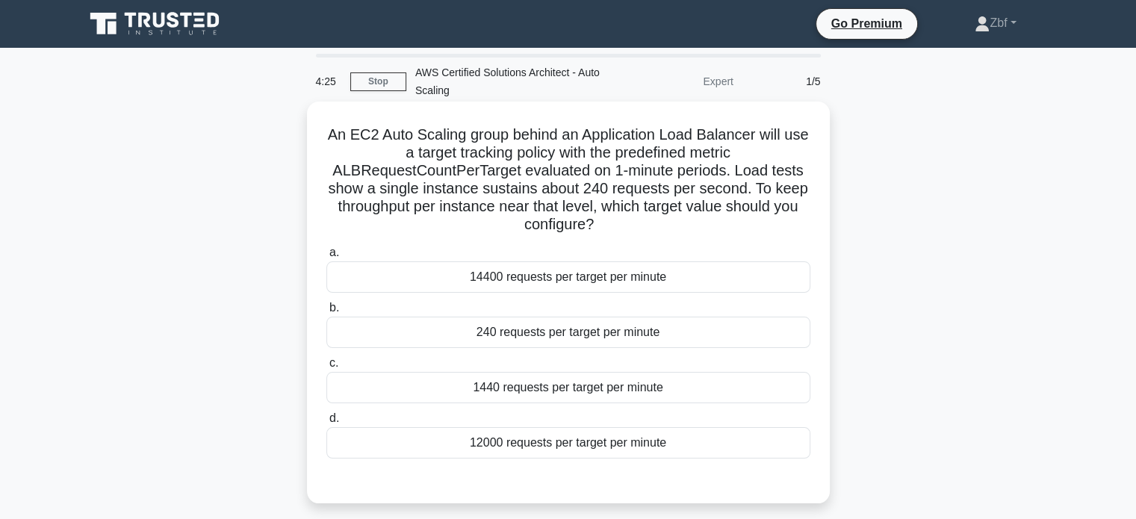
click at [603, 432] on div "12000 requests per target per minute" at bounding box center [568, 442] width 484 height 31
click at [326, 423] on input "d. 12000 requests per target per minute" at bounding box center [326, 419] width 0 height 10
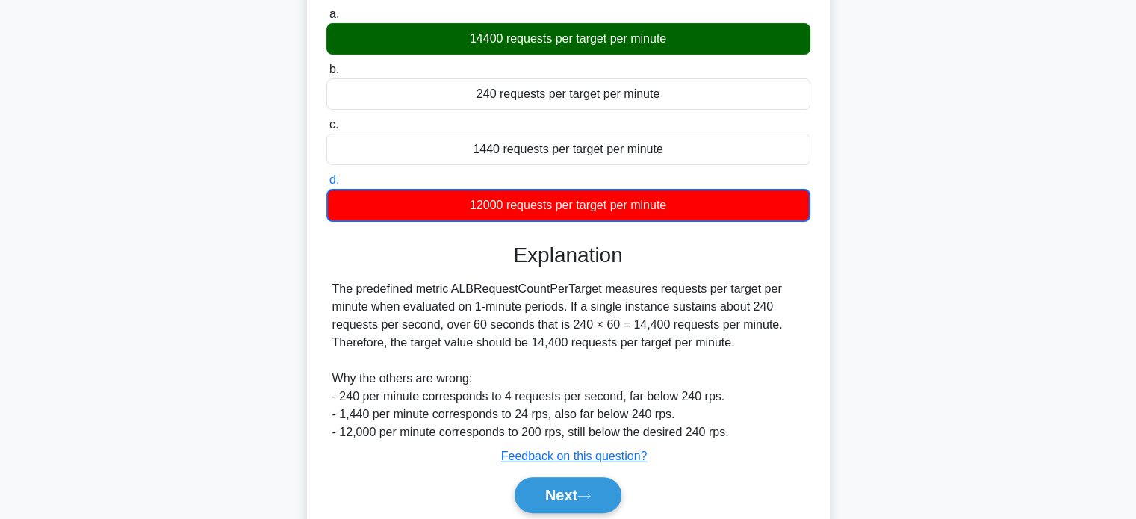
scroll to position [294, 0]
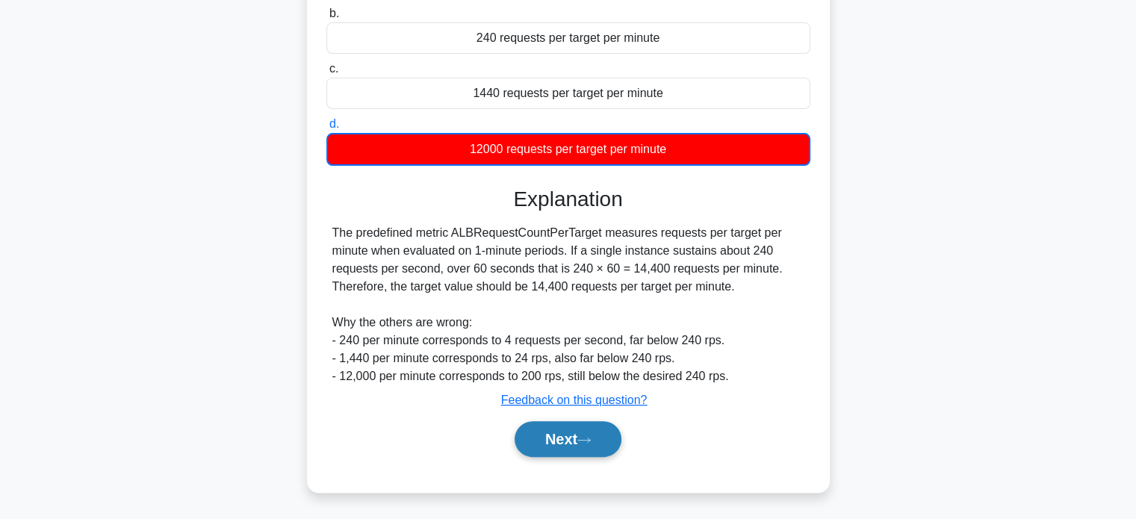
click at [600, 438] on button "Next" at bounding box center [568, 439] width 107 height 36
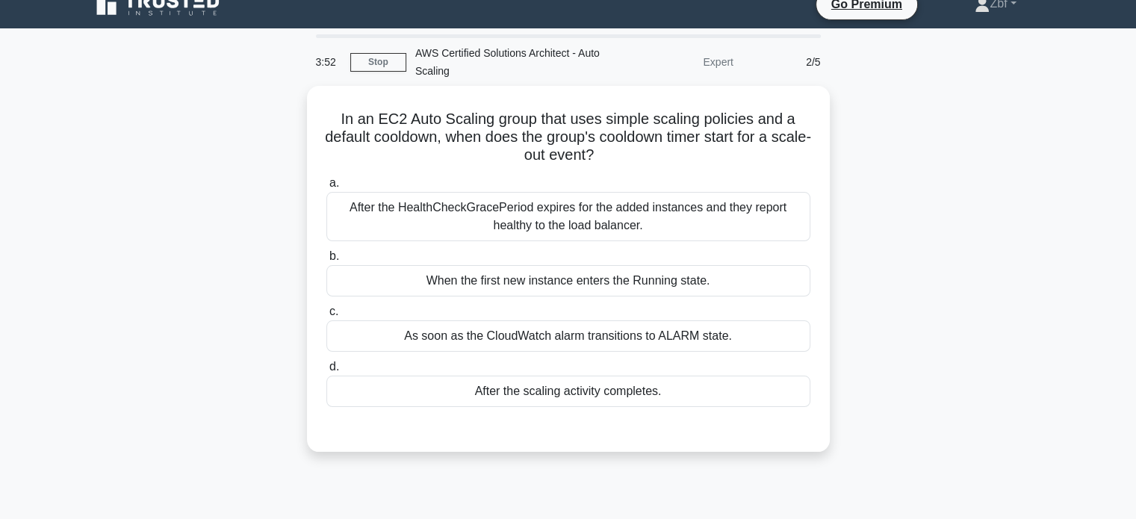
scroll to position [0, 0]
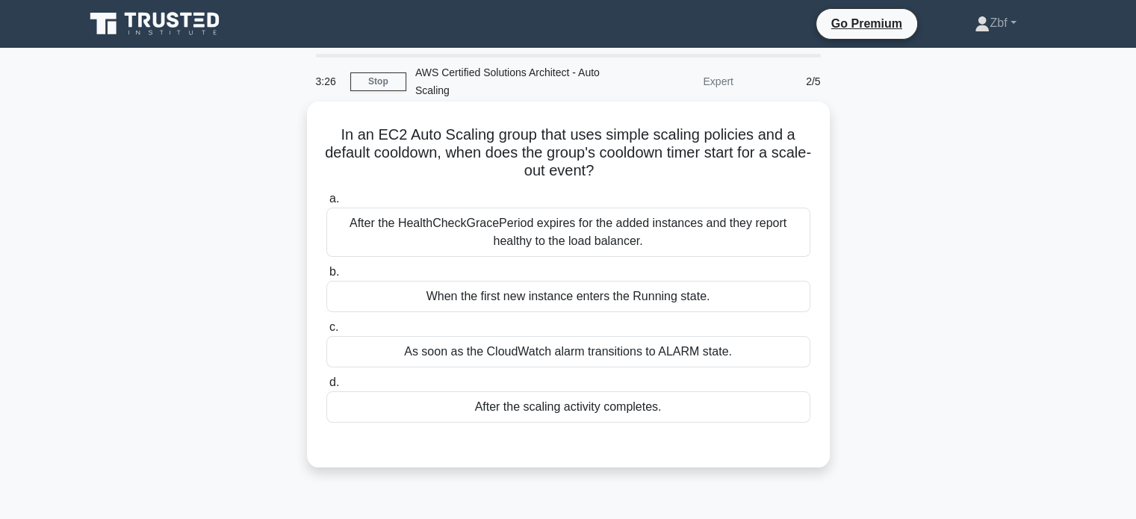
click at [637, 241] on div "After the HealthCheckGracePeriod expires for the added instances and they repor…" at bounding box center [568, 232] width 484 height 49
click at [326, 204] on input "a. After the HealthCheckGracePeriod expires for the added instances and they re…" at bounding box center [326, 199] width 0 height 10
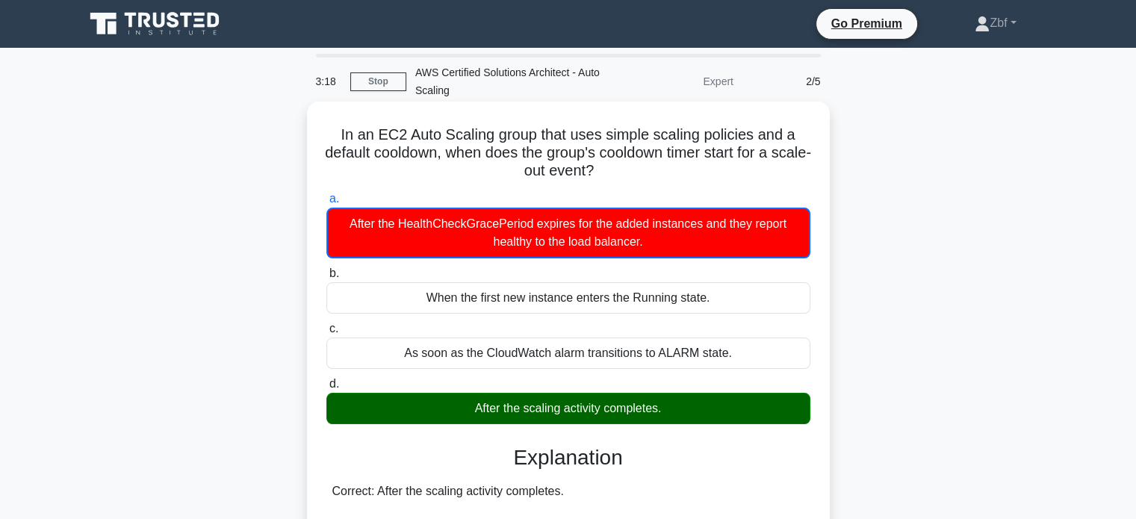
drag, startPoint x: 336, startPoint y: 129, endPoint x: 684, endPoint y: 413, distance: 449.0
click at [684, 413] on div "In an EC2 Auto Scaling group that uses simple scaling policies and a default co…" at bounding box center [568, 516] width 511 height 816
copy div "In an EC2 Auto Scaling group that uses simple scaling policies and a default co…"
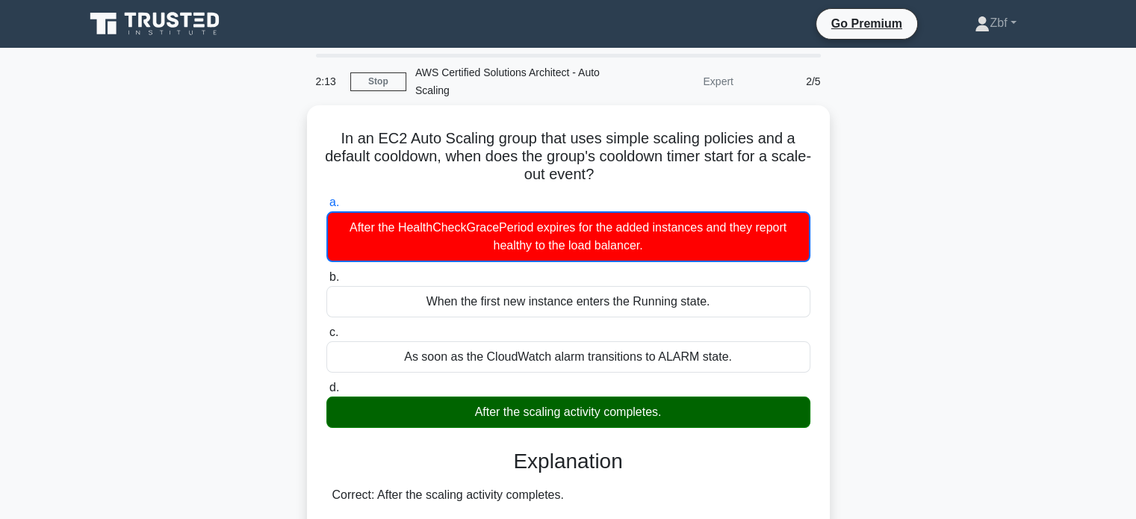
click at [965, 156] on div "In an EC2 Auto Scaling group that uses simple scaling policies and a default co…" at bounding box center [568, 528] width 986 height 846
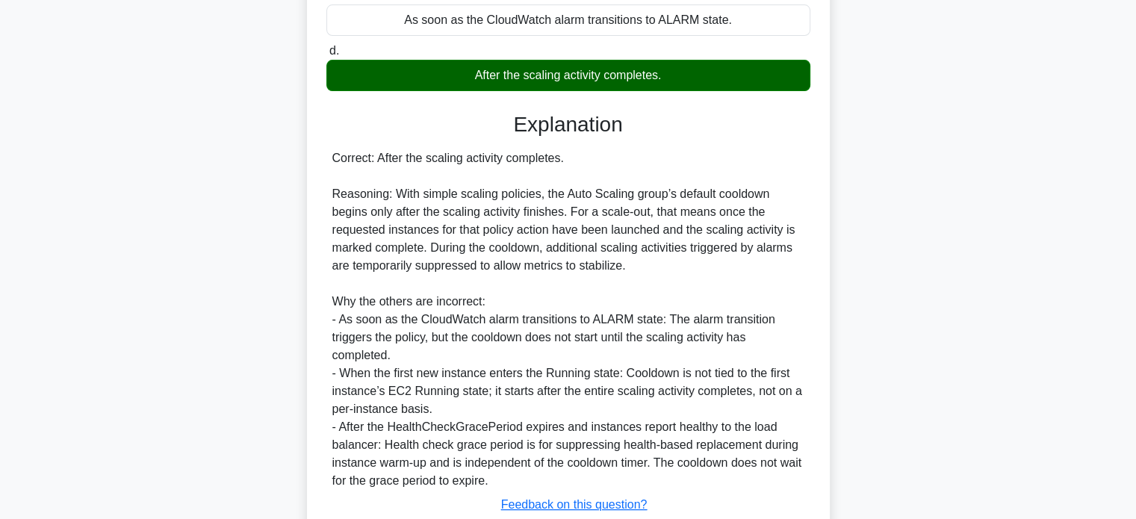
scroll to position [438, 0]
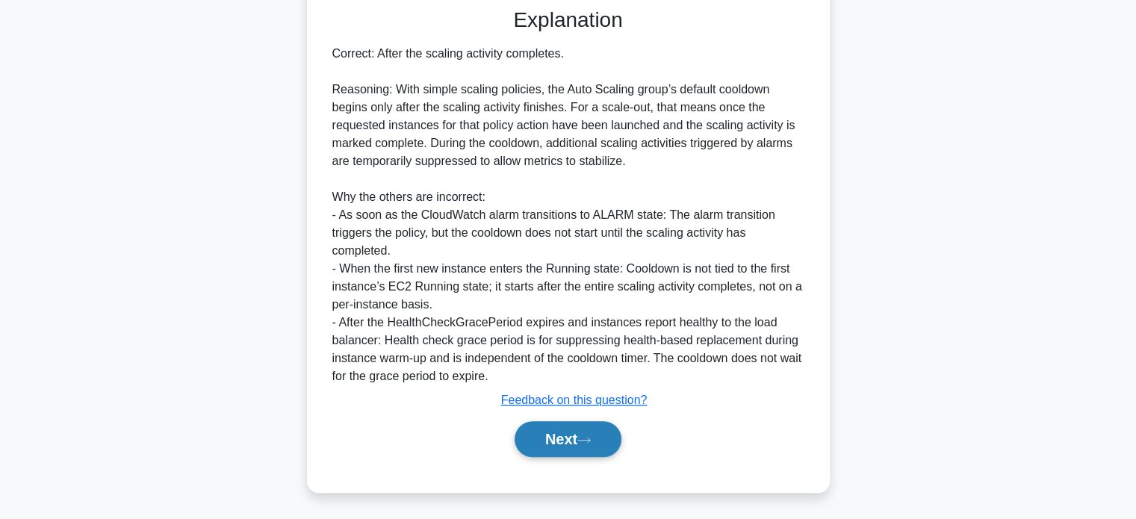
click at [588, 438] on icon at bounding box center [584, 440] width 12 height 4
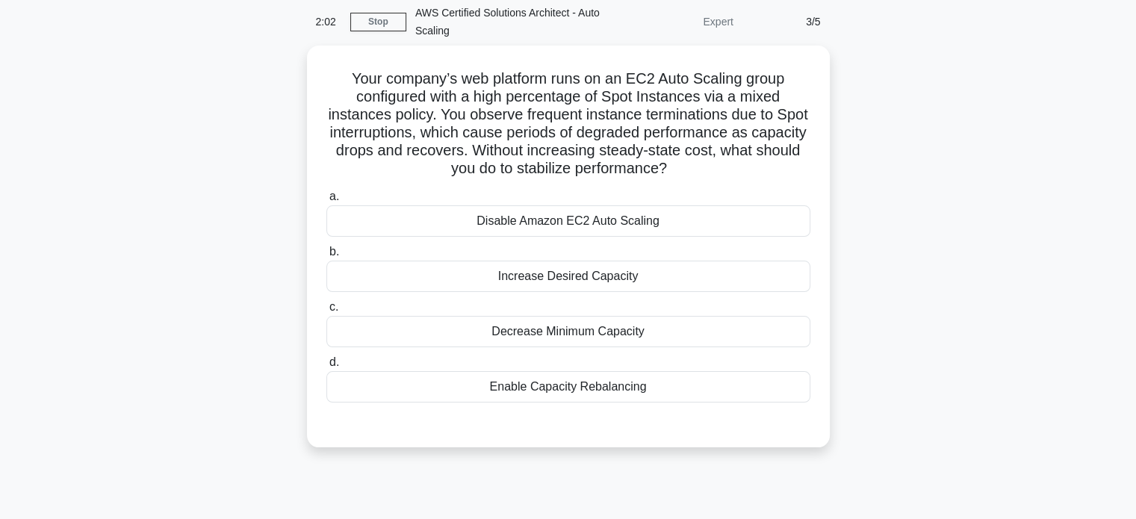
scroll to position [28, 0]
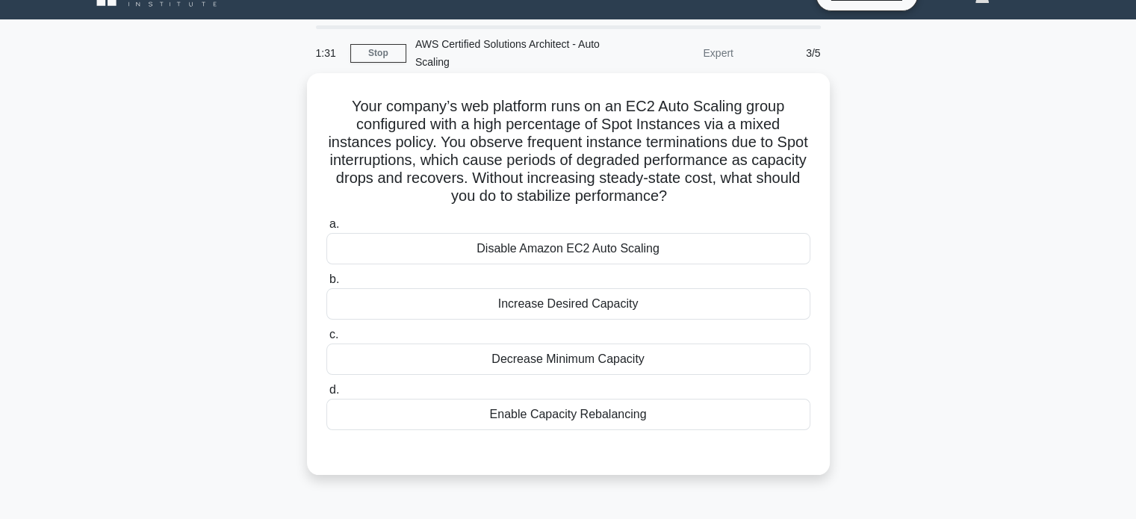
click at [652, 414] on div "Enable Capacity Rebalancing" at bounding box center [568, 414] width 484 height 31
click at [326, 395] on input "d. Enable Capacity Rebalancing" at bounding box center [326, 390] width 0 height 10
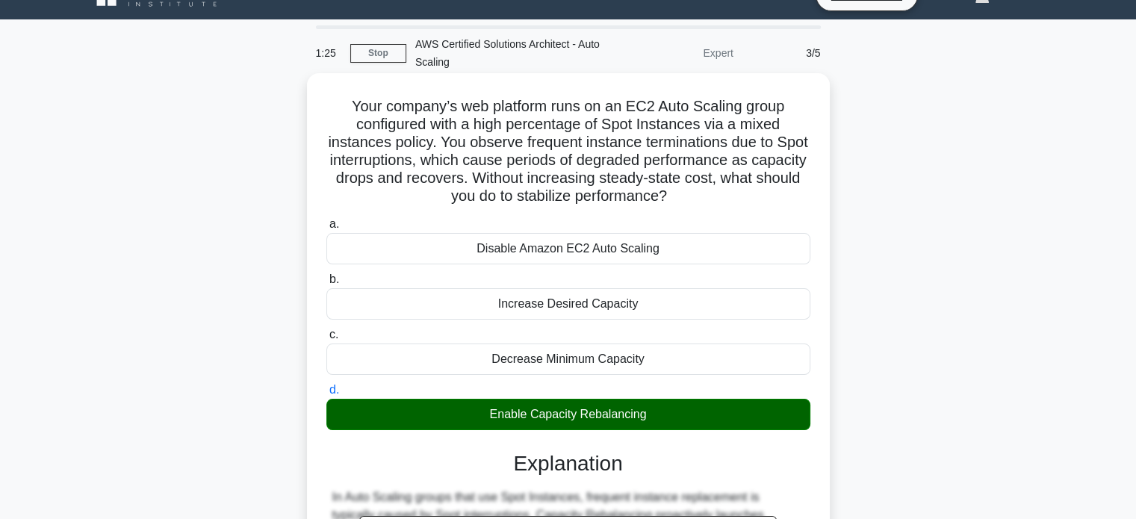
drag, startPoint x: 347, startPoint y: 102, endPoint x: 663, endPoint y: 417, distance: 446.7
click at [663, 417] on div "Your company’s web platform runs on an EC2 Auto Scaling group configured with a…" at bounding box center [568, 423] width 511 height 689
copy div "Your company’s web platform runs on an EC2 Auto Scaling group configured with a…"
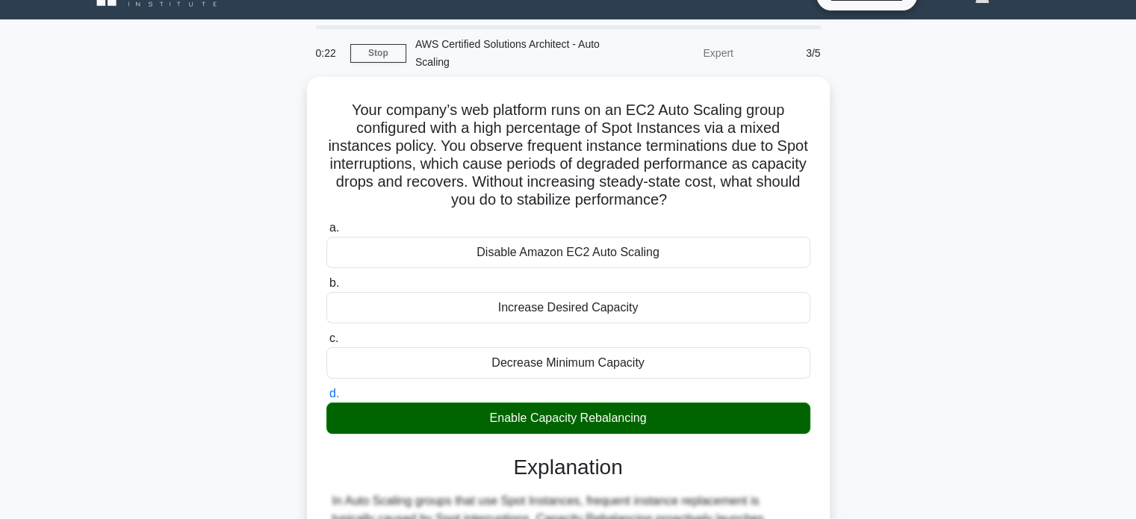
click at [861, 152] on div "Your company’s web platform runs on an EC2 Auto Scaling group configured with a…" at bounding box center [568, 436] width 986 height 719
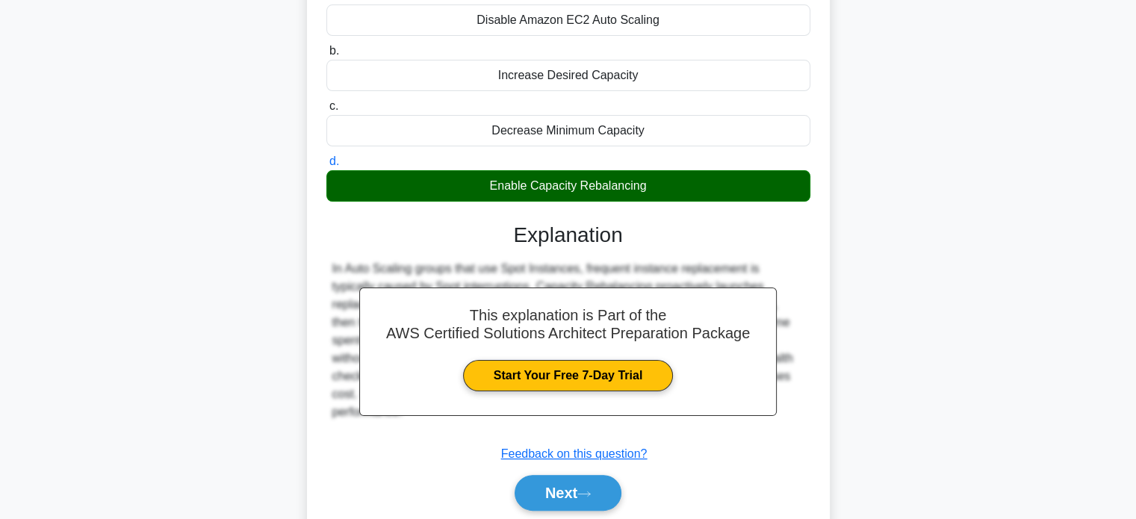
scroll to position [311, 0]
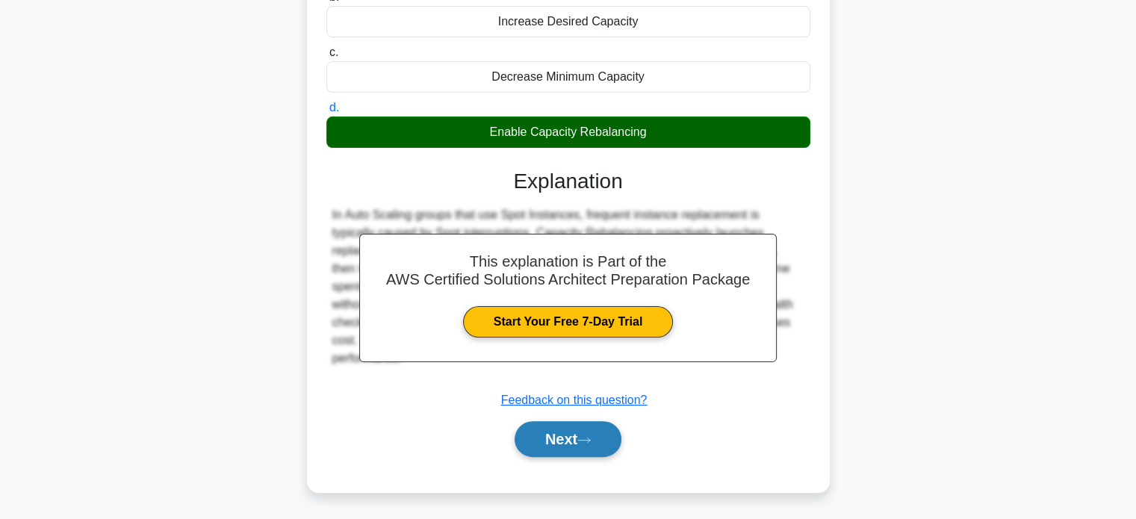
click at [550, 429] on button "Next" at bounding box center [568, 439] width 107 height 36
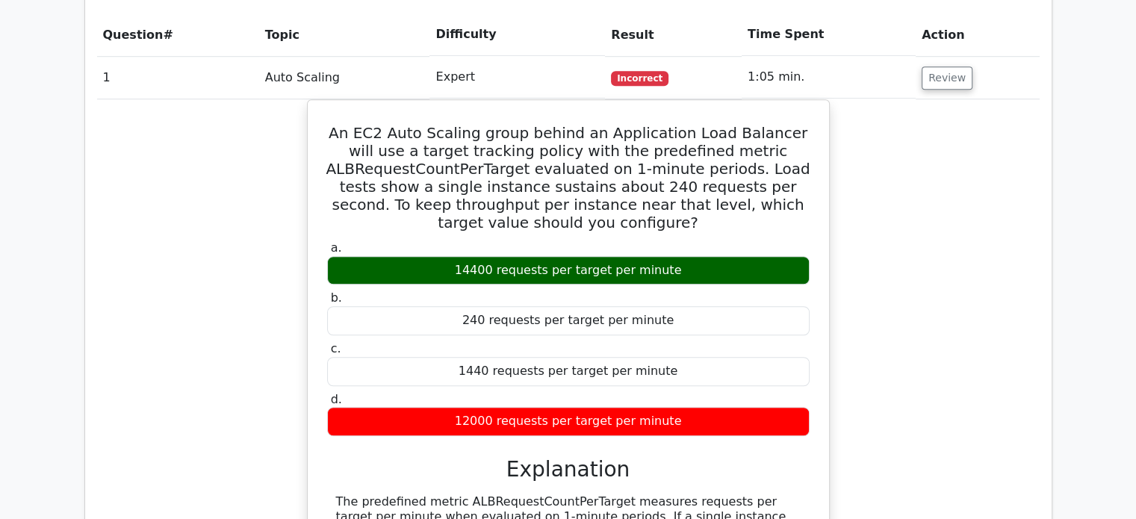
scroll to position [2019, 0]
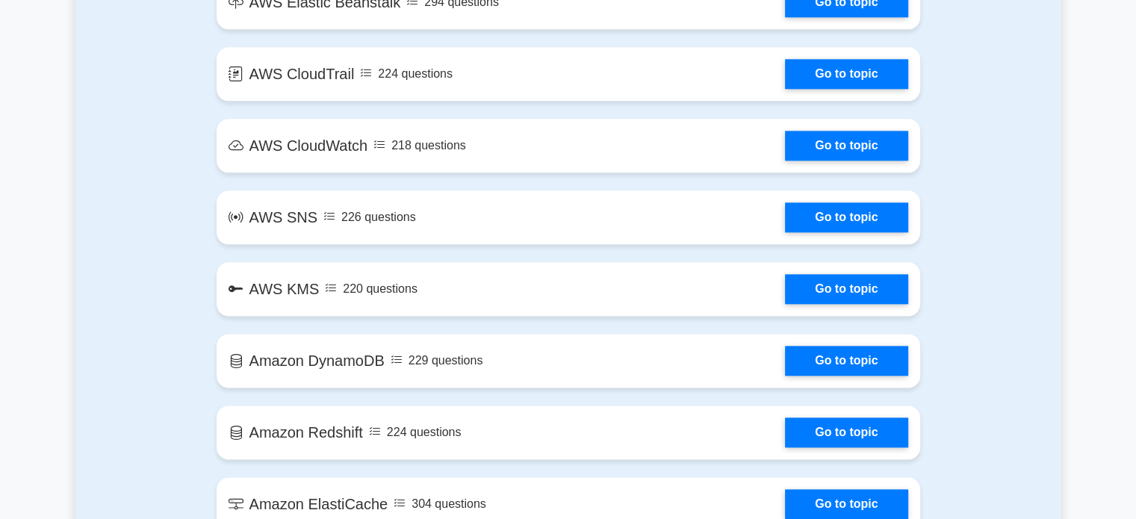
scroll to position [2270, 0]
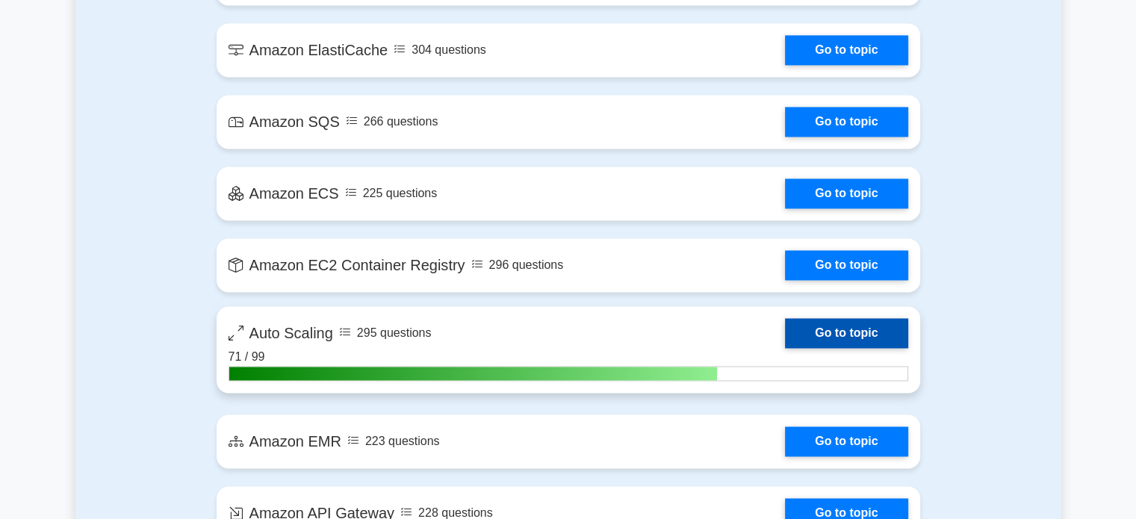
click at [851, 334] on link "Go to topic" at bounding box center [846, 333] width 122 height 30
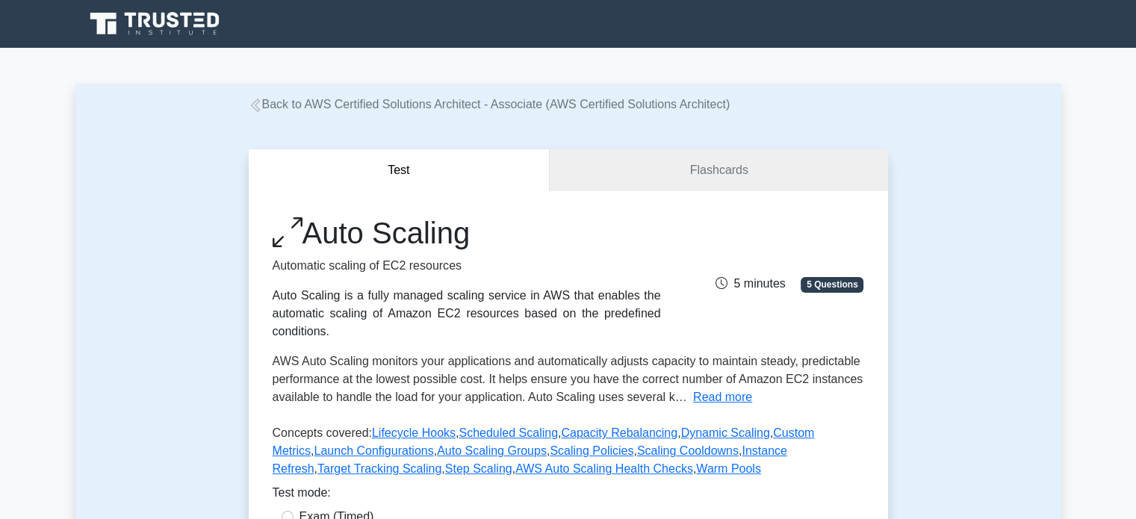
scroll to position [454, 0]
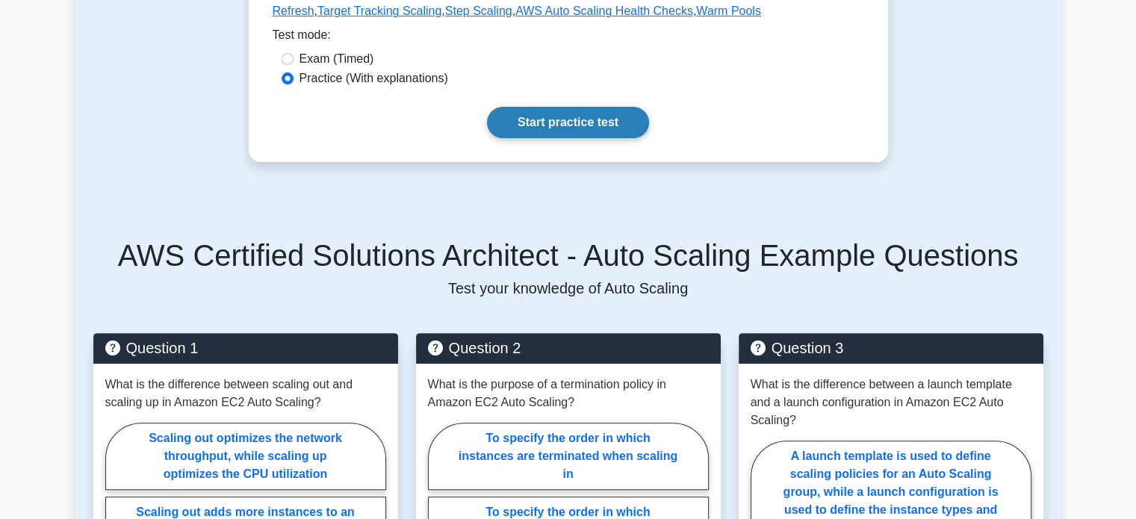
click at [573, 123] on link "Start practice test" at bounding box center [568, 122] width 162 height 31
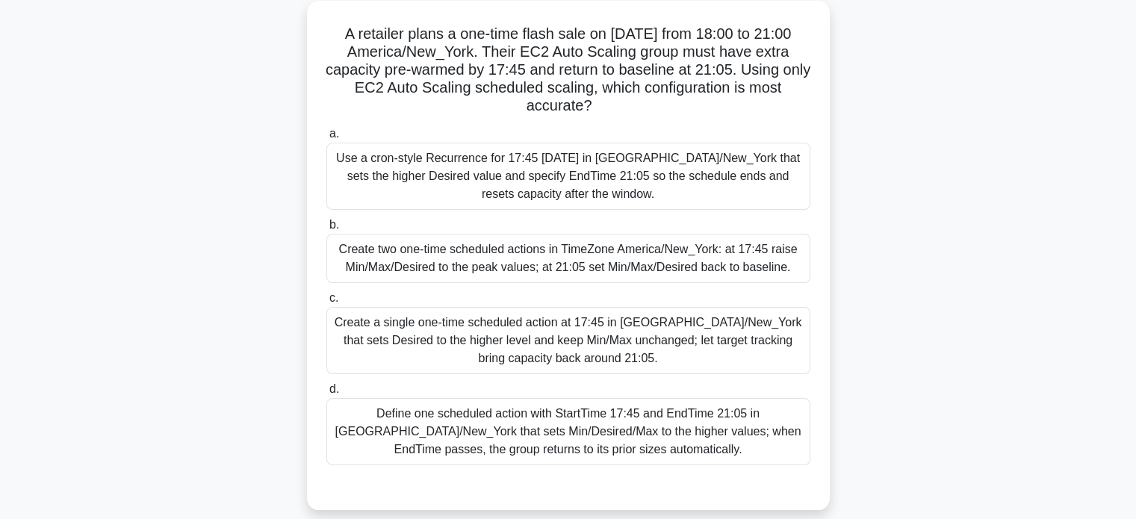
scroll to position [128, 0]
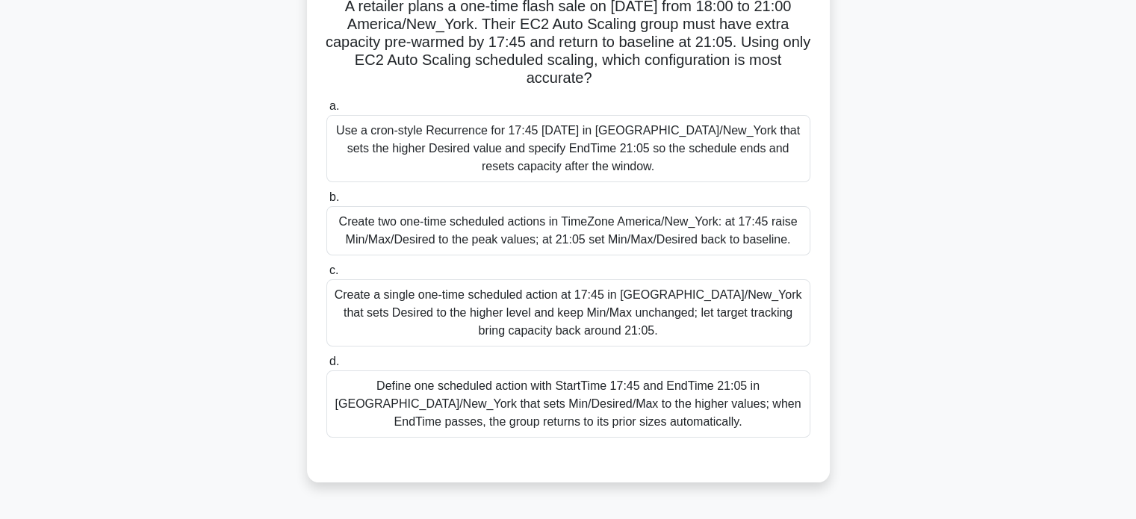
click at [642, 236] on div "Create two one-time scheduled actions in TimeZone America/New_York: at 17:45 ra…" at bounding box center [568, 230] width 484 height 49
click at [326, 202] on input "b. Create two one-time scheduled actions in TimeZone America/New_York: at 17:45…" at bounding box center [326, 198] width 0 height 10
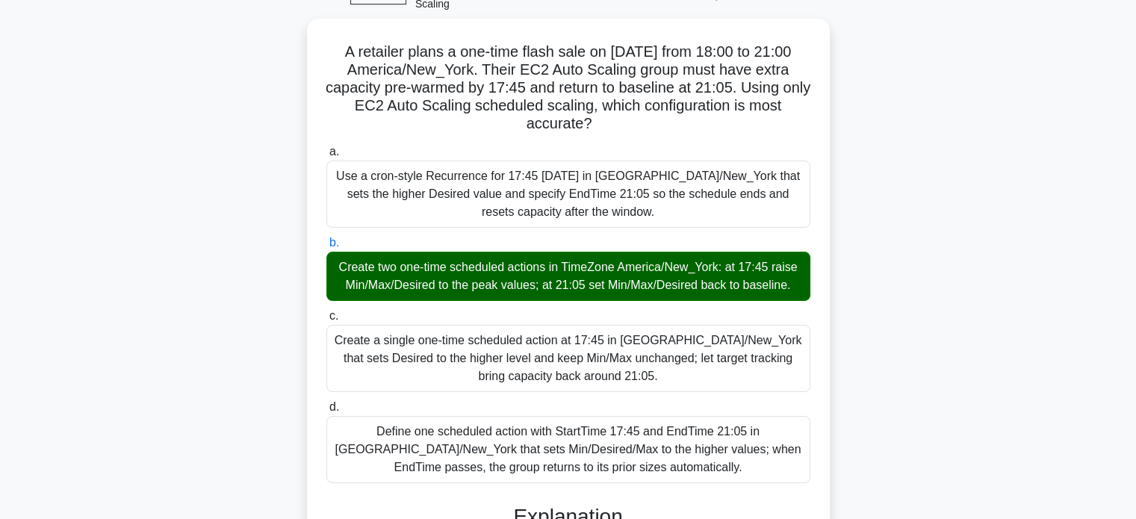
scroll to position [85, 0]
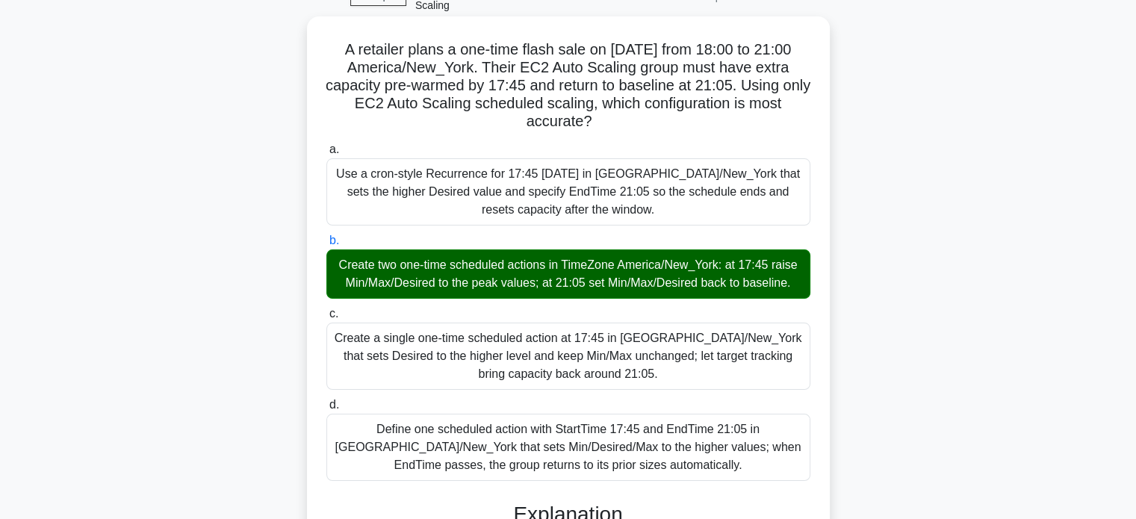
drag, startPoint x: 332, startPoint y: 50, endPoint x: 740, endPoint y: 465, distance: 581.9
click at [740, 465] on div "A retailer plans a one-time flash sale on 2025-11-27 from 18:00 to 21:00 Americ…" at bounding box center [568, 492] width 511 height 940
copy div "A retailer plans a one-time flash sale on 2025-11-27 from 18:00 to 21:00 Americ…"
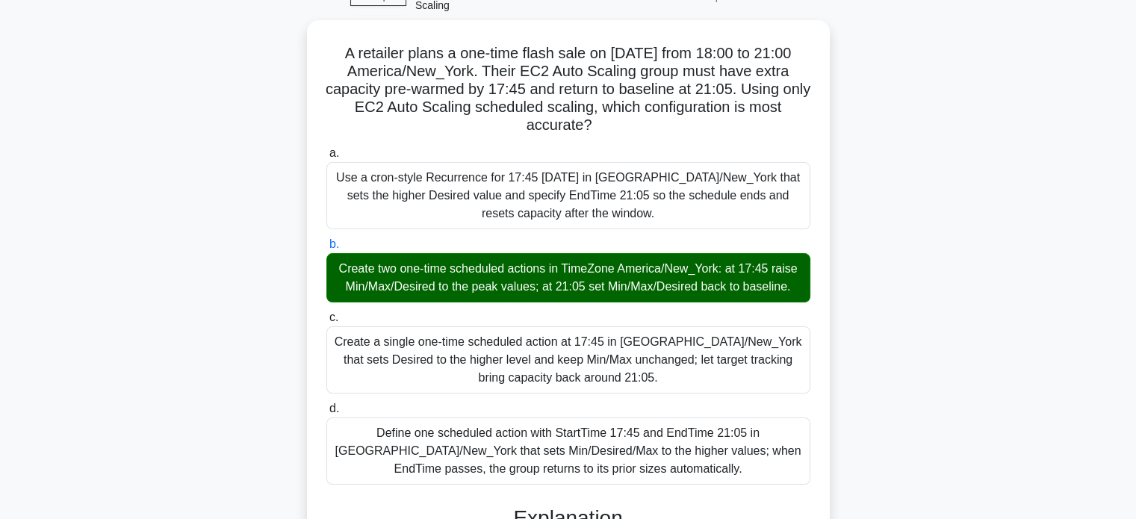
click at [913, 140] on div "A retailer plans a one-time flash sale on 2025-11-27 from 18:00 to 21:00 Americ…" at bounding box center [568, 505] width 986 height 970
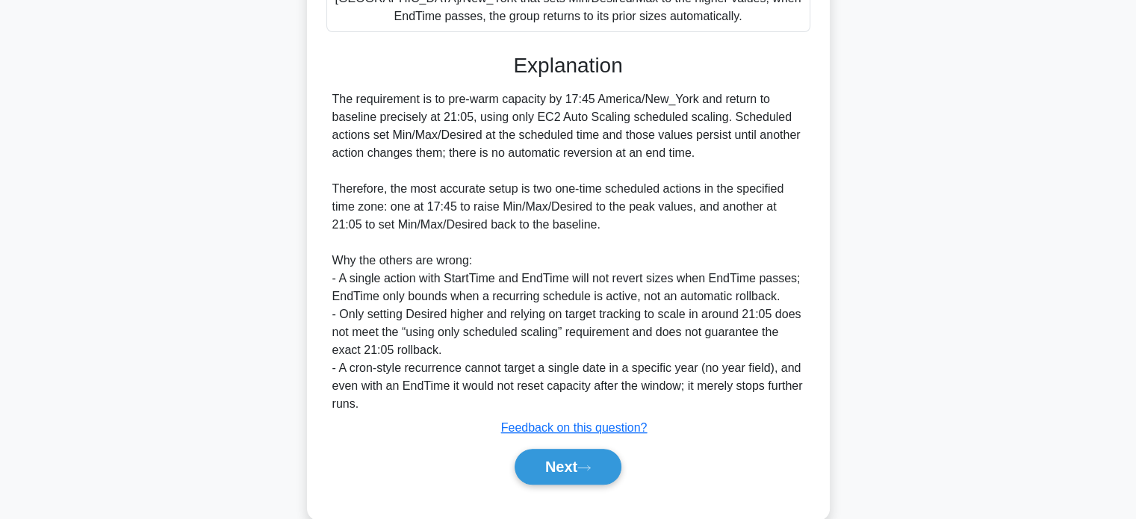
scroll to position [562, 0]
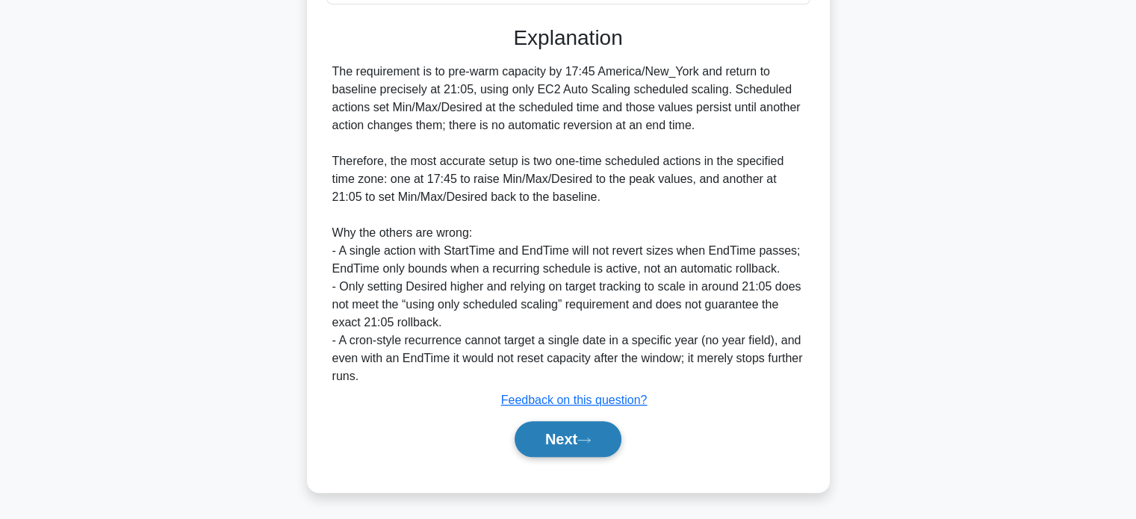
click at [621, 436] on button "Next" at bounding box center [568, 439] width 107 height 36
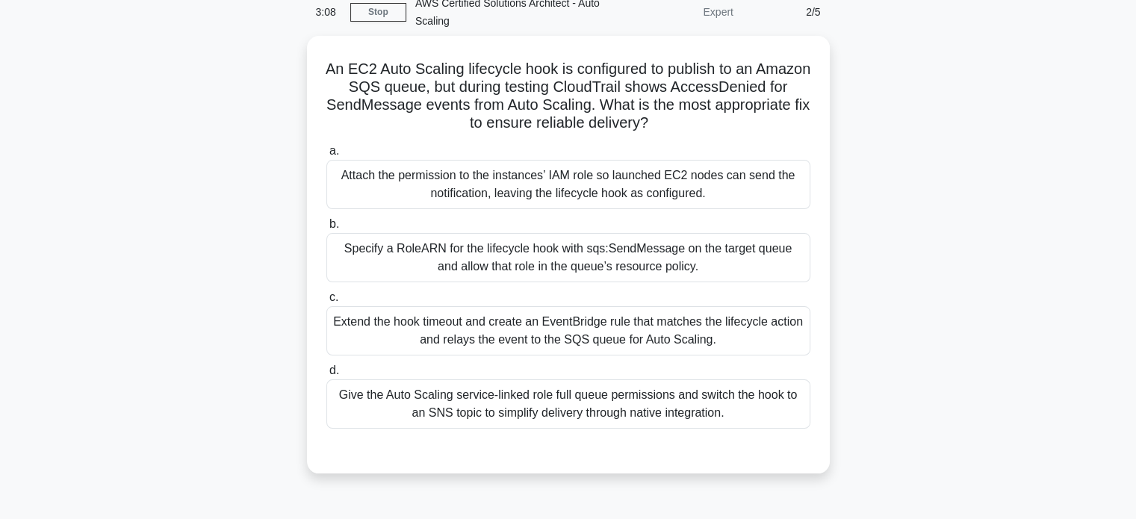
scroll to position [63, 0]
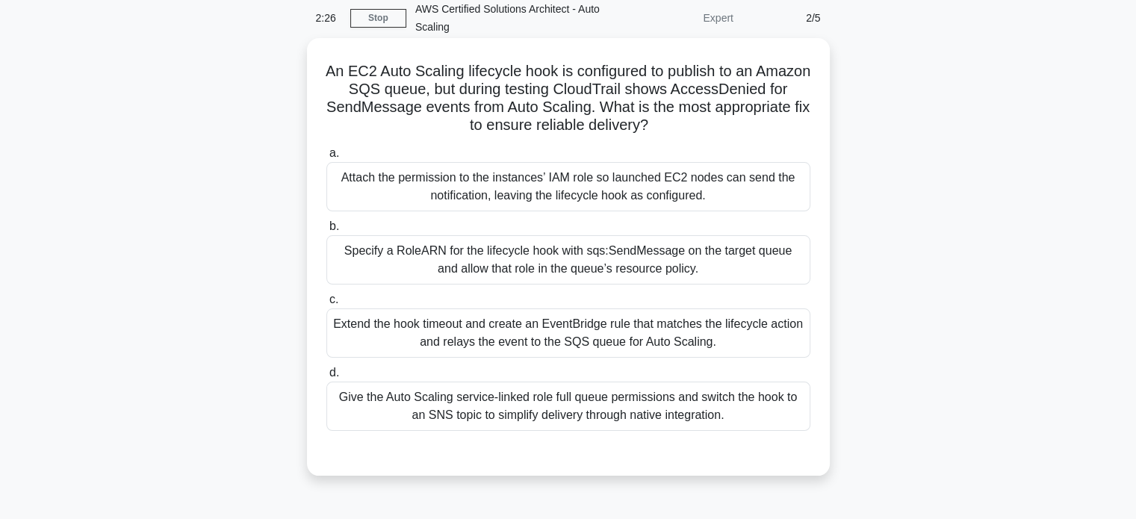
click at [731, 186] on div "Attach the permission to the instances’ IAM role so launched EC2 nodes can send…" at bounding box center [568, 186] width 484 height 49
click at [326, 158] on input "a. Attach the permission to the instances’ IAM role so launched EC2 nodes can s…" at bounding box center [326, 154] width 0 height 10
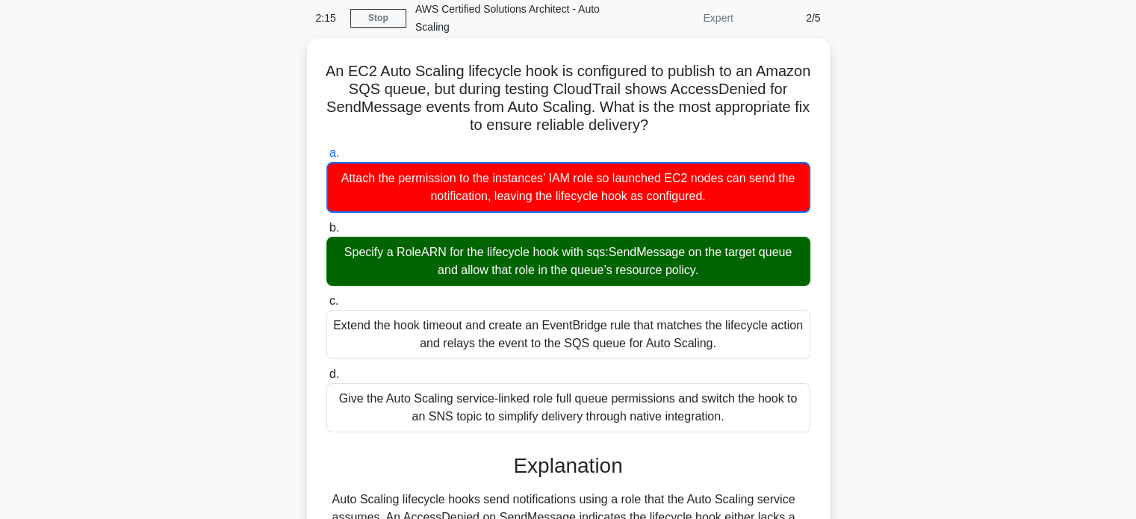
drag, startPoint x: 348, startPoint y: 68, endPoint x: 736, endPoint y: 416, distance: 520.9
click at [736, 416] on div "An EC2 Auto Scaling lifecycle hook is configured to publish to an Amazon SQS qu…" at bounding box center [568, 479] width 511 height 870
copy div "An EC2 Auto Scaling lifecycle hook is configured to publish to an Amazon SQS qu…"
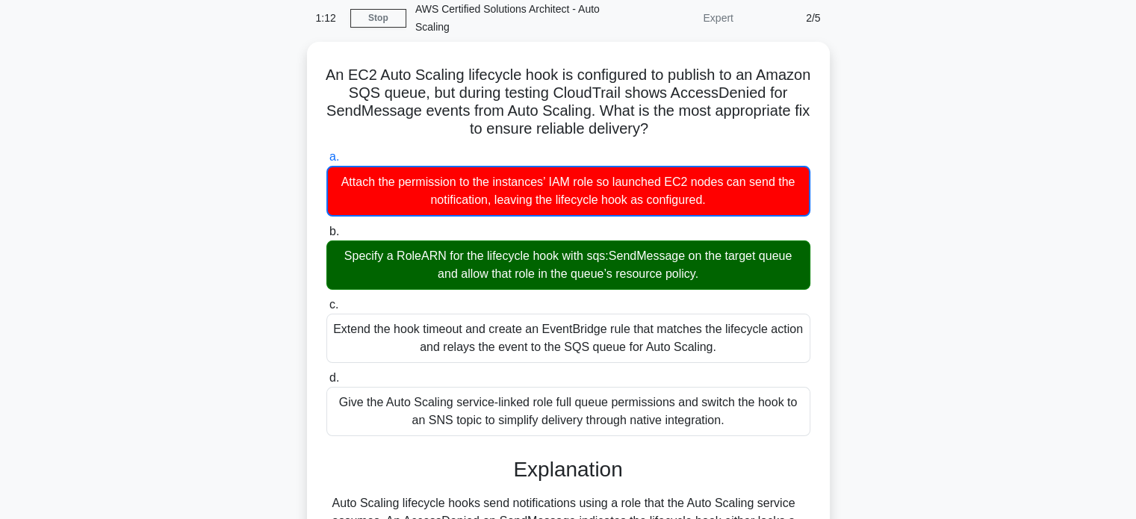
click at [906, 135] on div "An EC2 Auto Scaling lifecycle hook is configured to publish to an Amazon SQS qu…" at bounding box center [568, 492] width 986 height 900
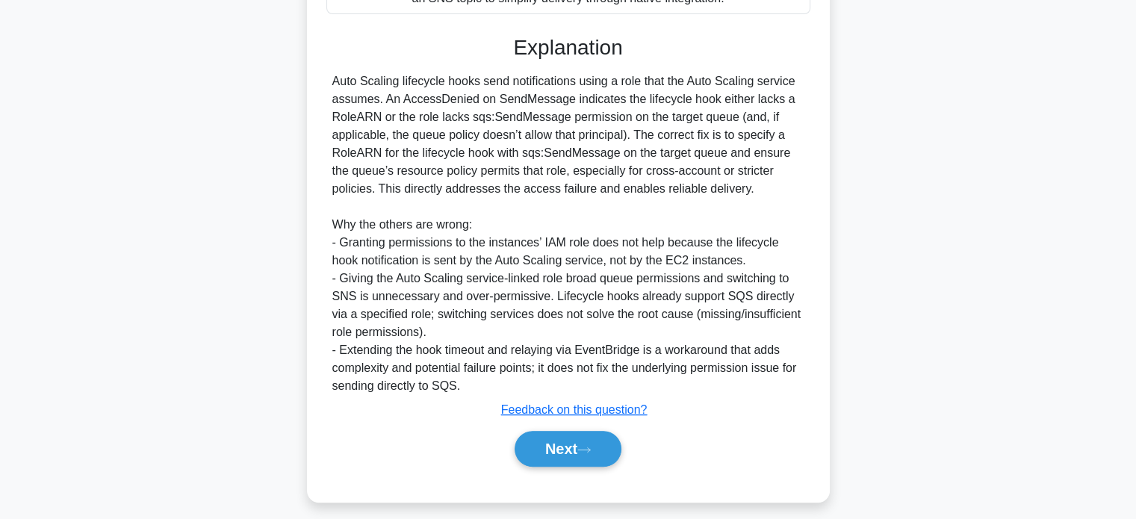
scroll to position [491, 0]
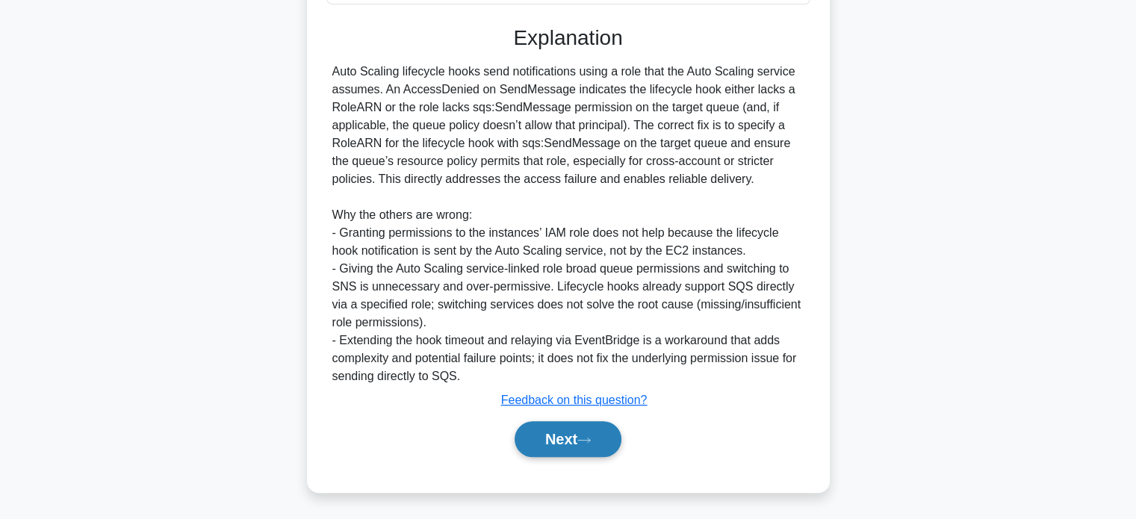
click at [610, 431] on button "Next" at bounding box center [568, 439] width 107 height 36
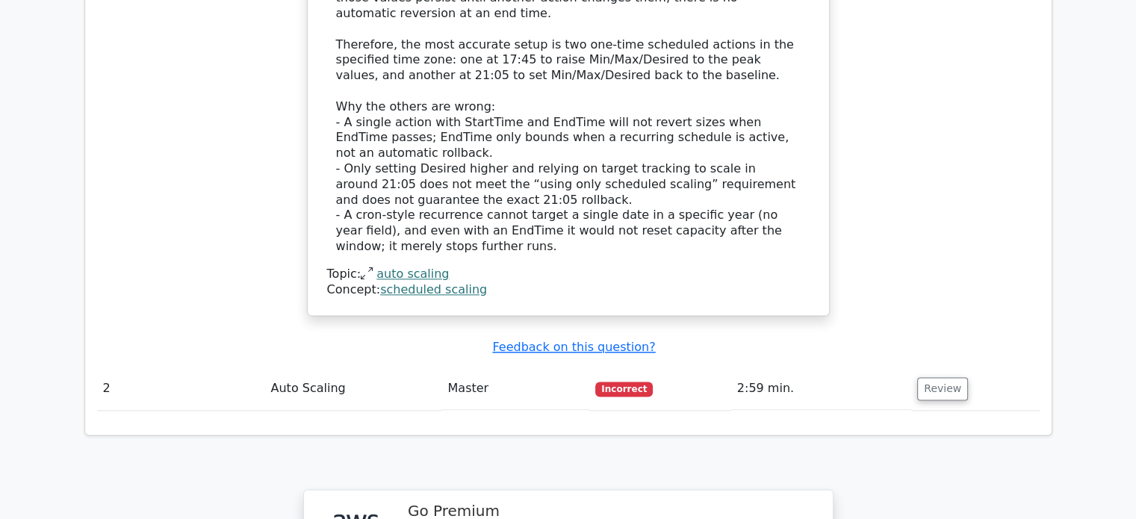
scroll to position [2297, 0]
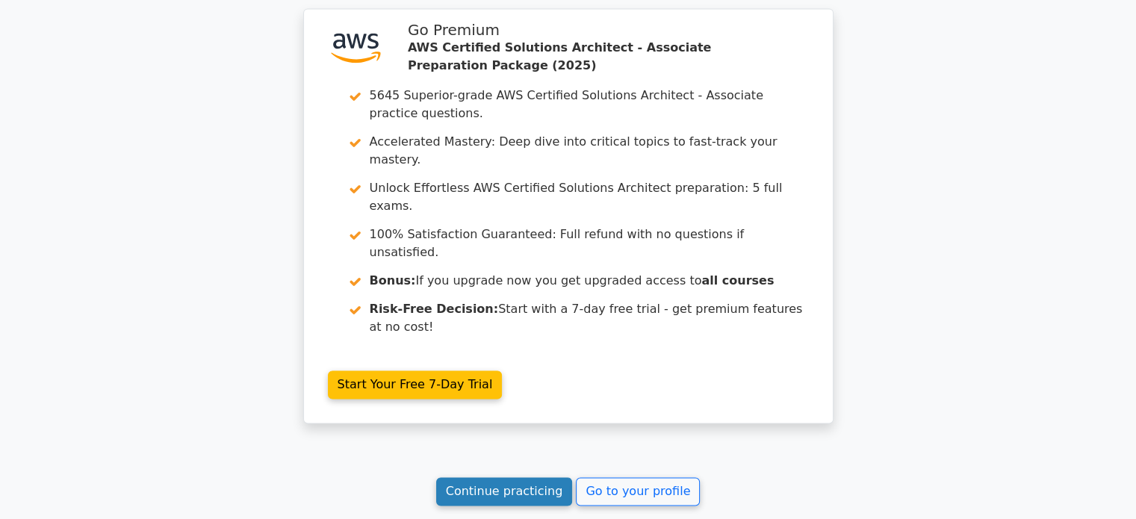
click at [551, 477] on link "Continue practicing" at bounding box center [504, 491] width 137 height 28
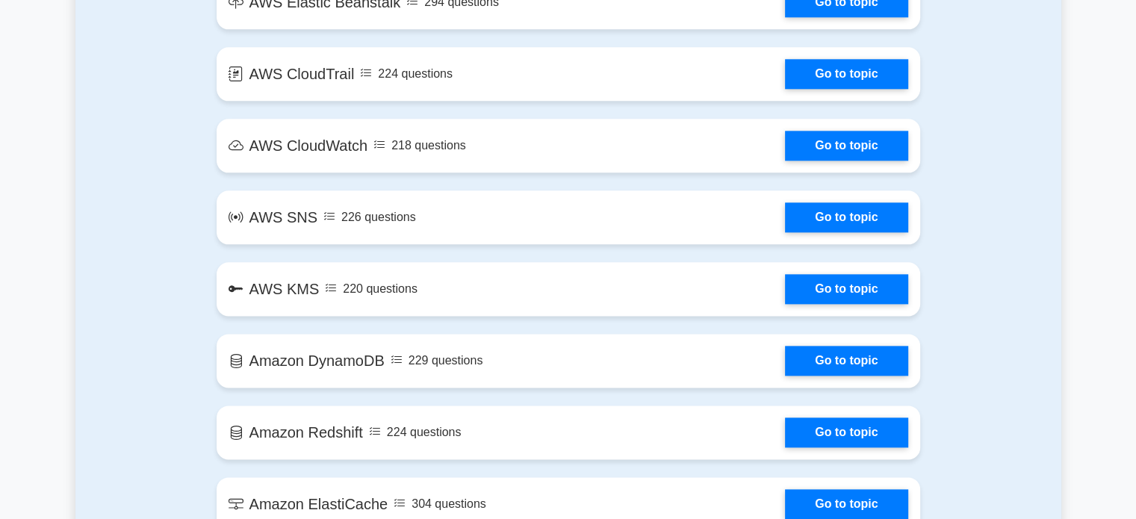
scroll to position [2270, 0]
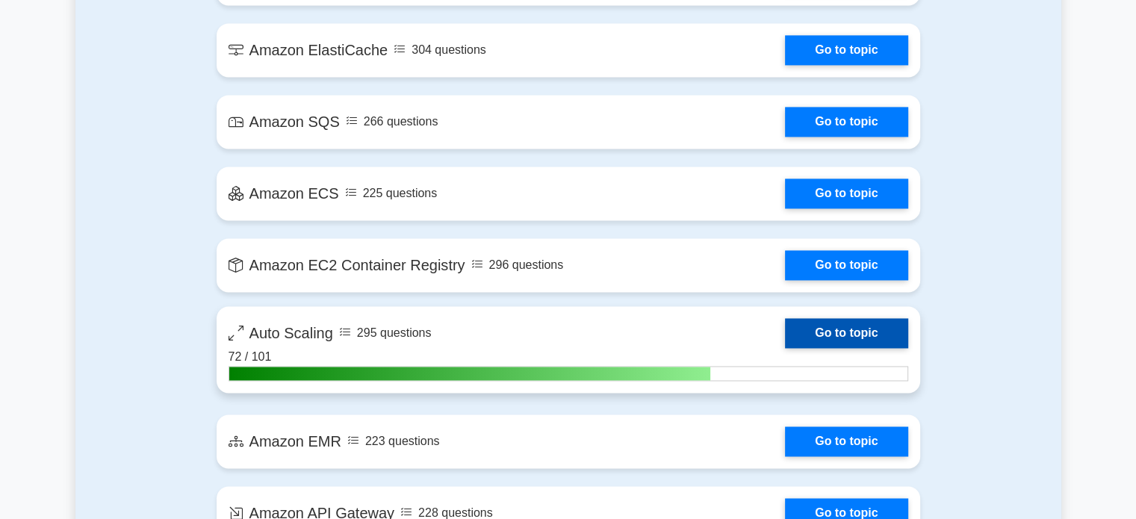
click at [859, 324] on link "Go to topic" at bounding box center [846, 333] width 122 height 30
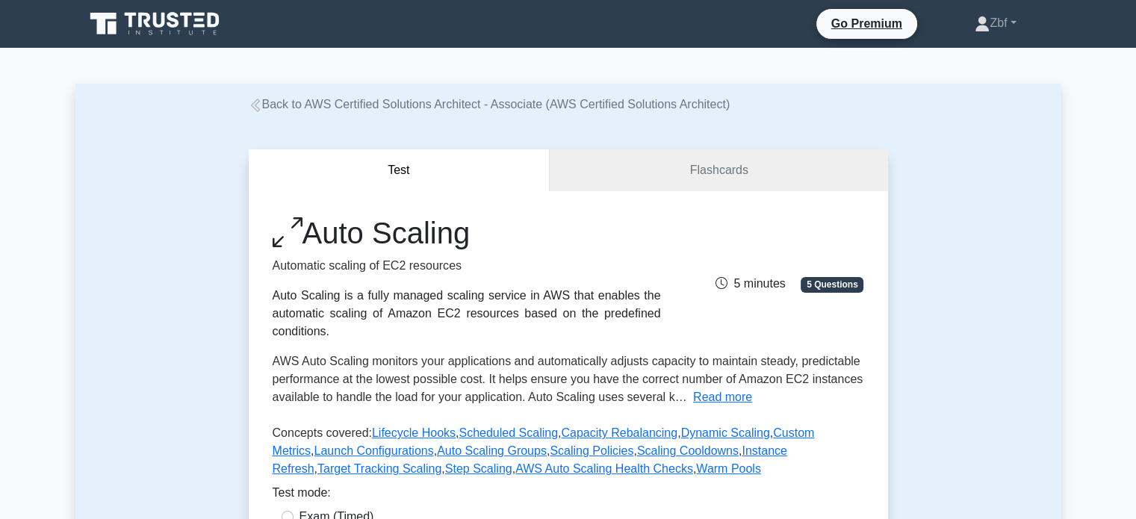
scroll to position [454, 0]
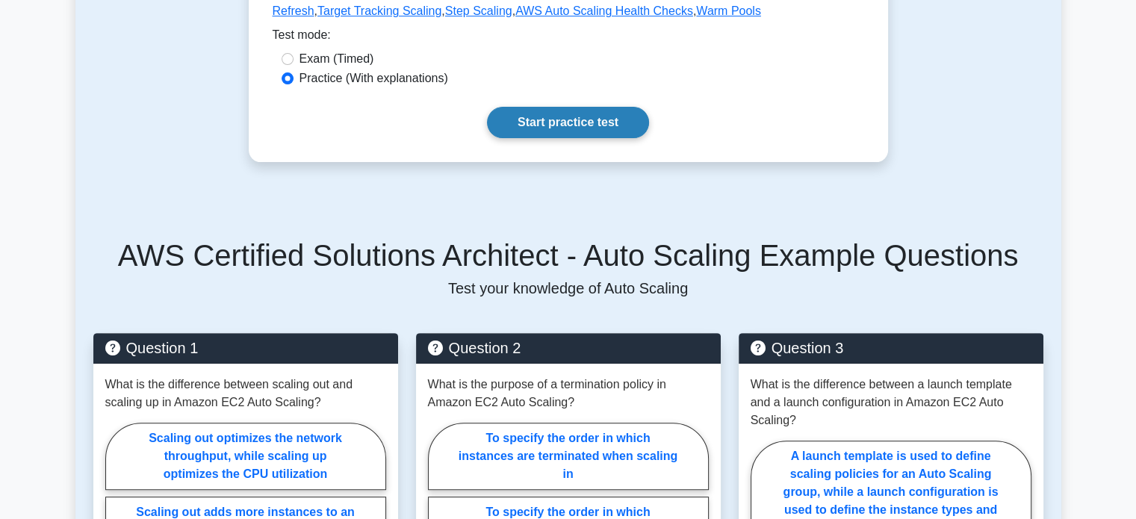
click at [585, 125] on link "Start practice test" at bounding box center [568, 122] width 162 height 31
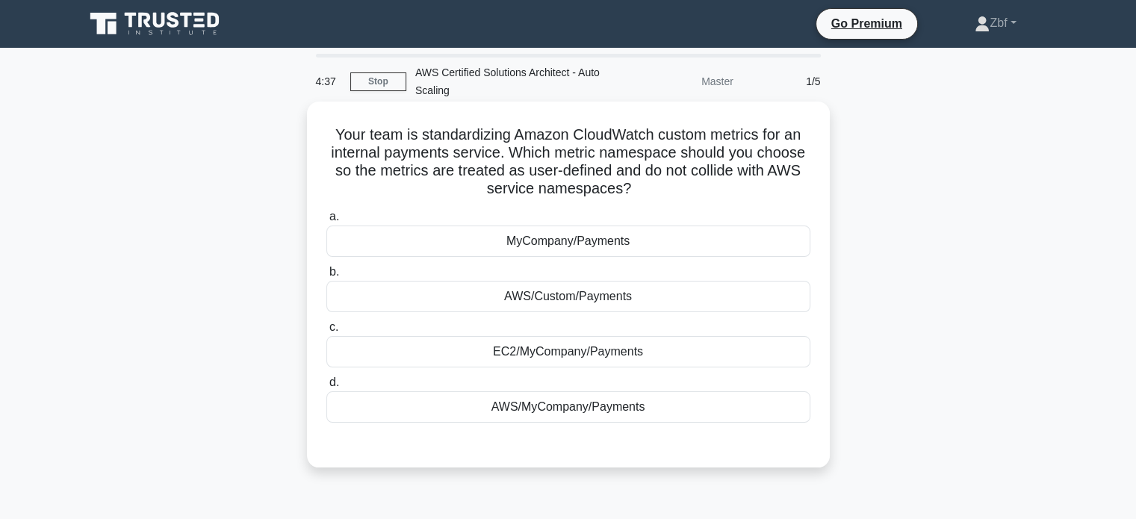
click at [571, 229] on div "MyCompany/Payments" at bounding box center [568, 241] width 484 height 31
click at [326, 222] on input "a. MyCompany/Payments" at bounding box center [326, 217] width 0 height 10
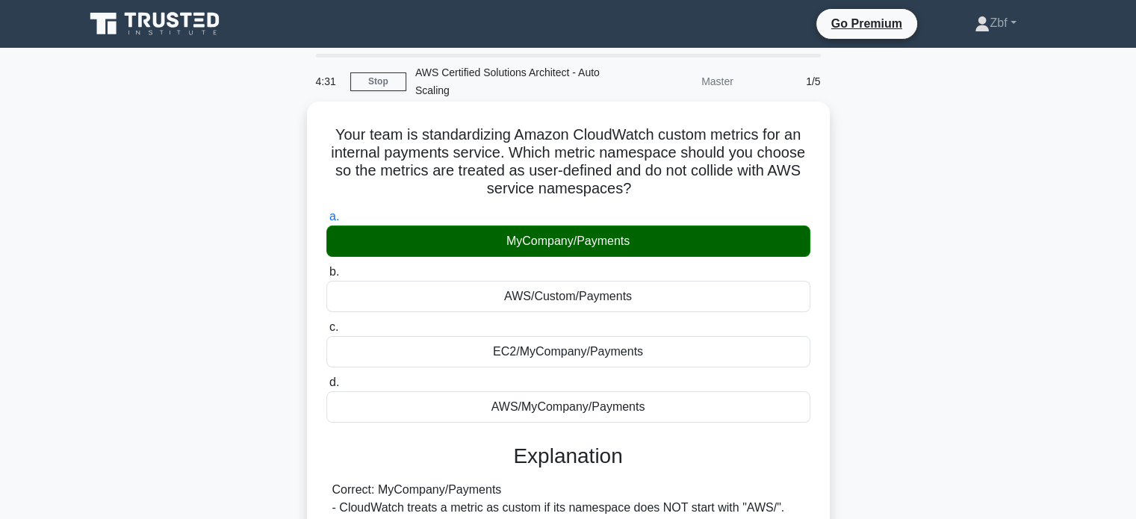
drag, startPoint x: 327, startPoint y: 128, endPoint x: 665, endPoint y: 422, distance: 447.8
click at [665, 422] on div "Your team is standardizing Amazon CloudWatch custom metrics for an internal pay…" at bounding box center [568, 470] width 511 height 725
copy div "Your team is standardizing Amazon CloudWatch custom metrics for an internal pay…"
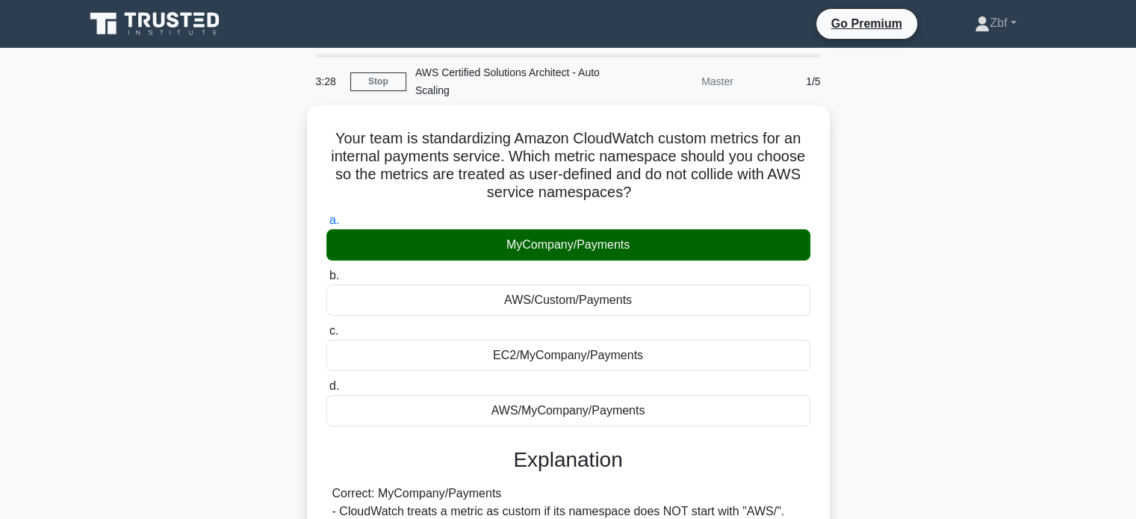
click at [935, 214] on div "Your team is standardizing Amazon CloudWatch custom metrics for an internal pay…" at bounding box center [568, 482] width 986 height 755
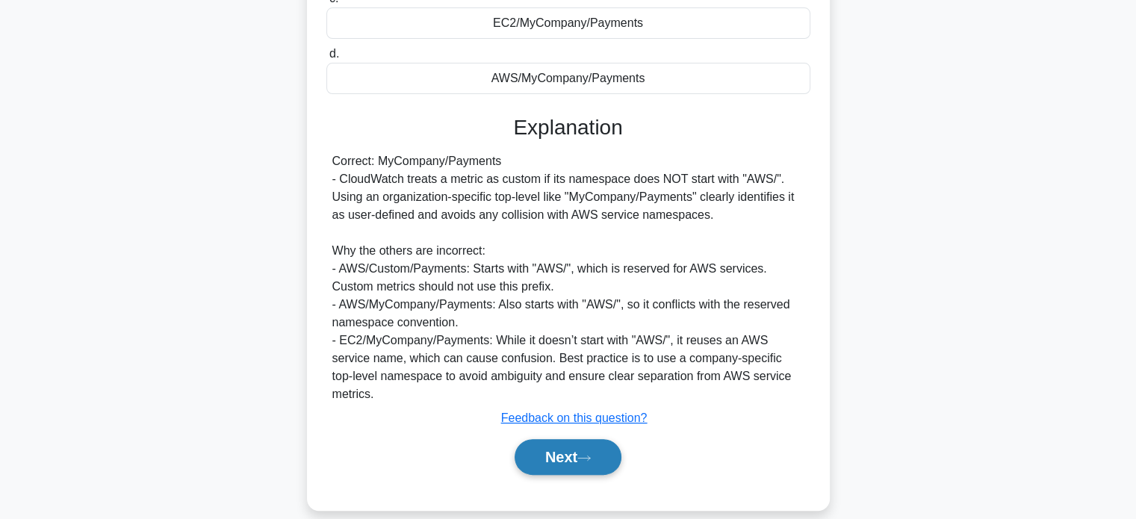
click at [566, 444] on button "Next" at bounding box center [568, 457] width 107 height 36
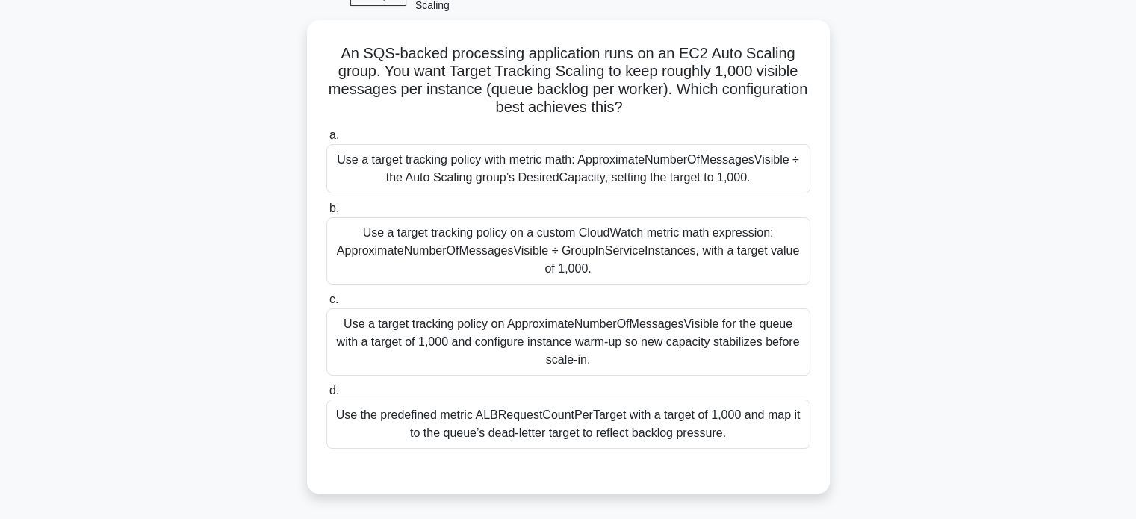
scroll to position [78, 0]
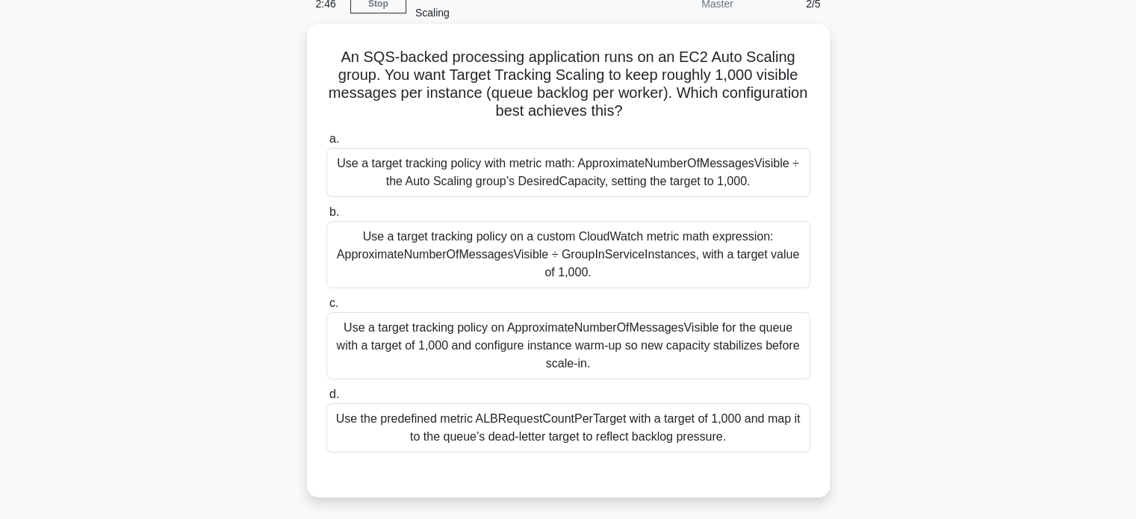
click at [716, 270] on div "Use a target tracking policy on a custom CloudWatch metric math expression: App…" at bounding box center [568, 254] width 484 height 67
click at [326, 217] on input "b. Use a target tracking policy on a custom CloudWatch metric math expression: …" at bounding box center [326, 213] width 0 height 10
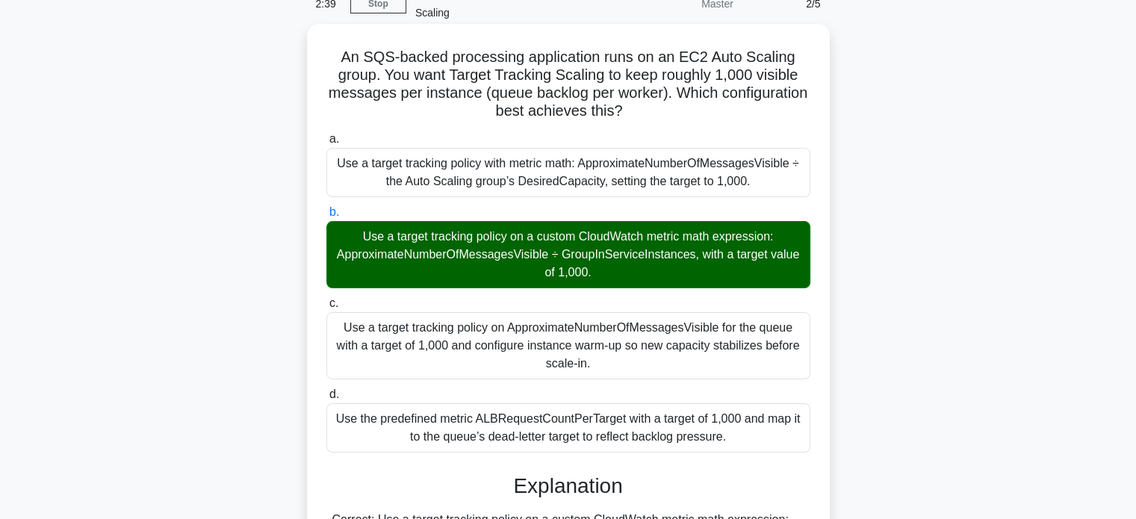
drag, startPoint x: 343, startPoint y: 56, endPoint x: 747, endPoint y: 433, distance: 552.7
click at [747, 433] on div "An SQS-backed processing application runs on an EC2 Auto Scaling group. You wan…" at bounding box center [568, 509] width 511 height 958
copy div "An SQS-backed processing application runs on an EC2 Auto Scaling group. You wan…"
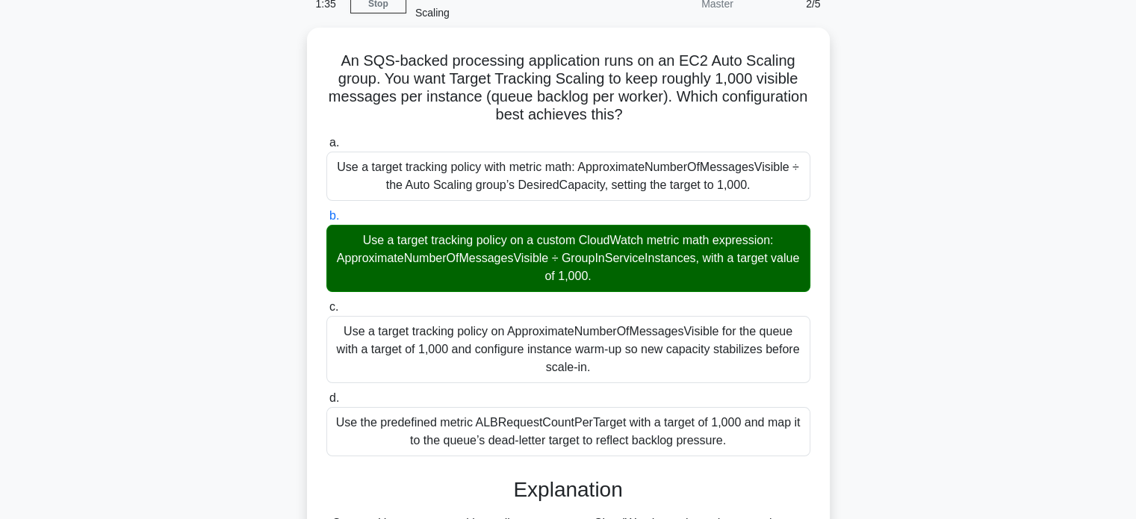
click at [839, 46] on div "An SQS-backed processing application runs on an EC2 Auto Scaling group. You wan…" at bounding box center [568, 522] width 986 height 988
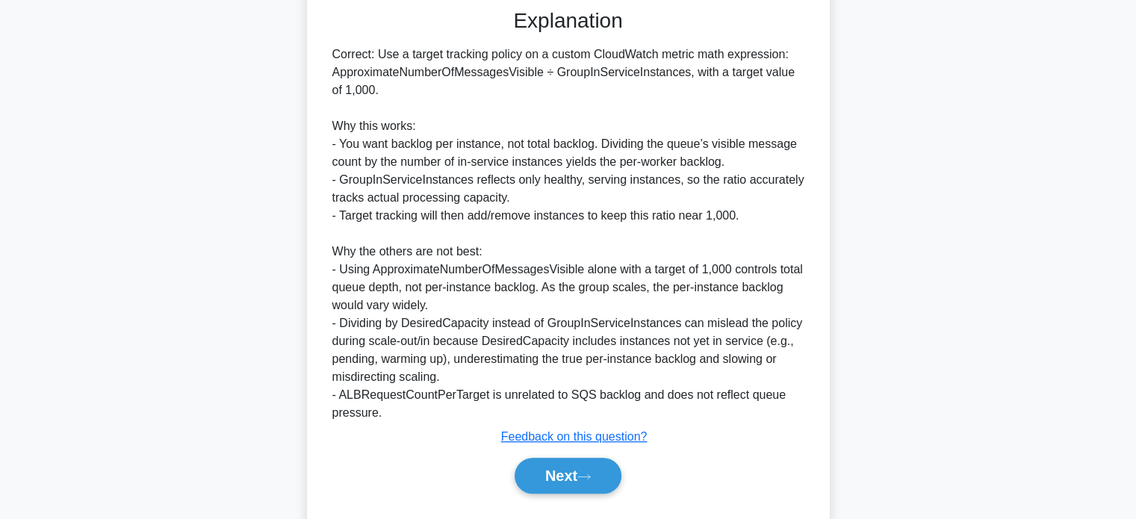
scroll to position [580, 0]
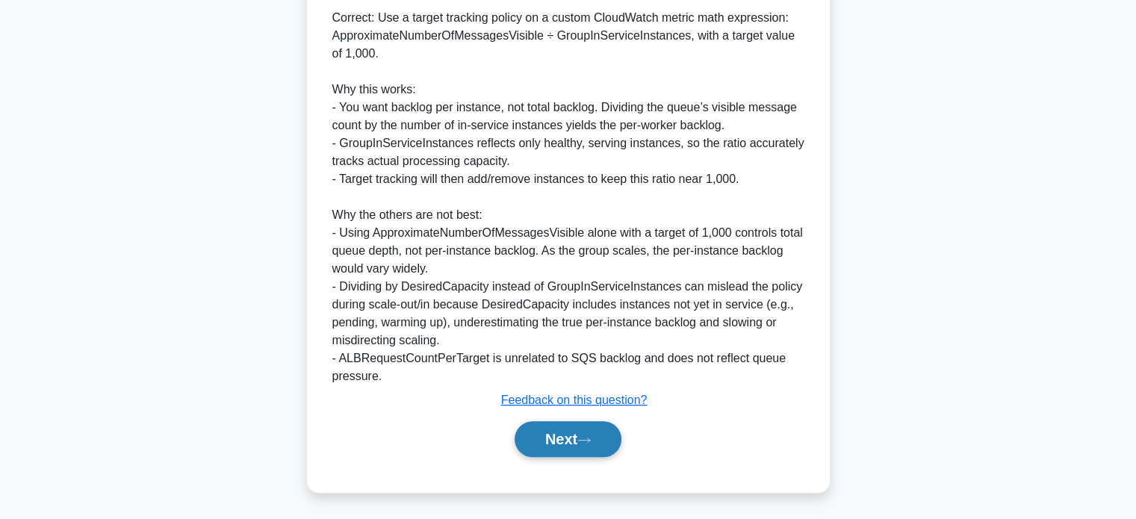
click at [609, 432] on button "Next" at bounding box center [568, 439] width 107 height 36
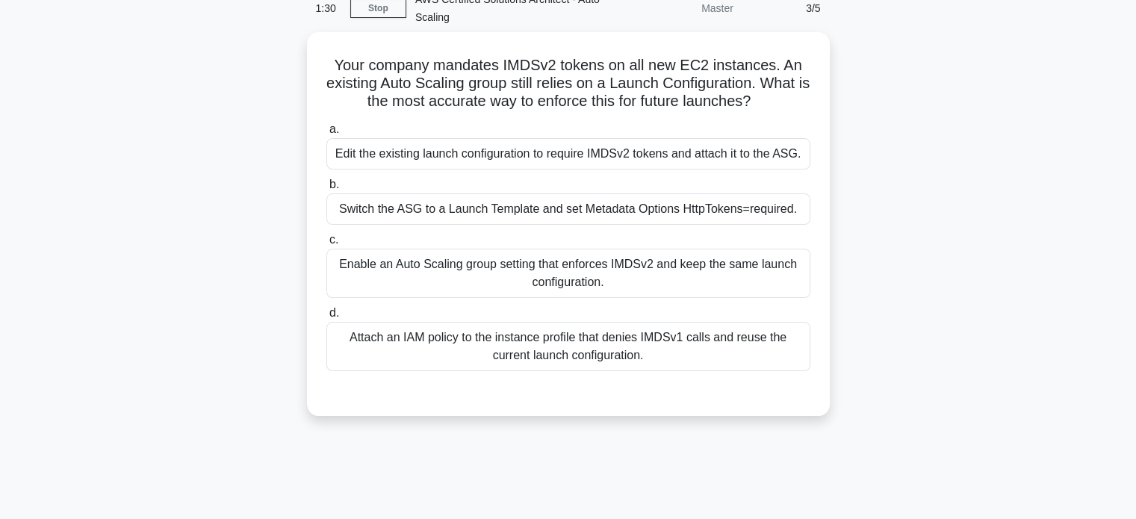
scroll to position [66, 0]
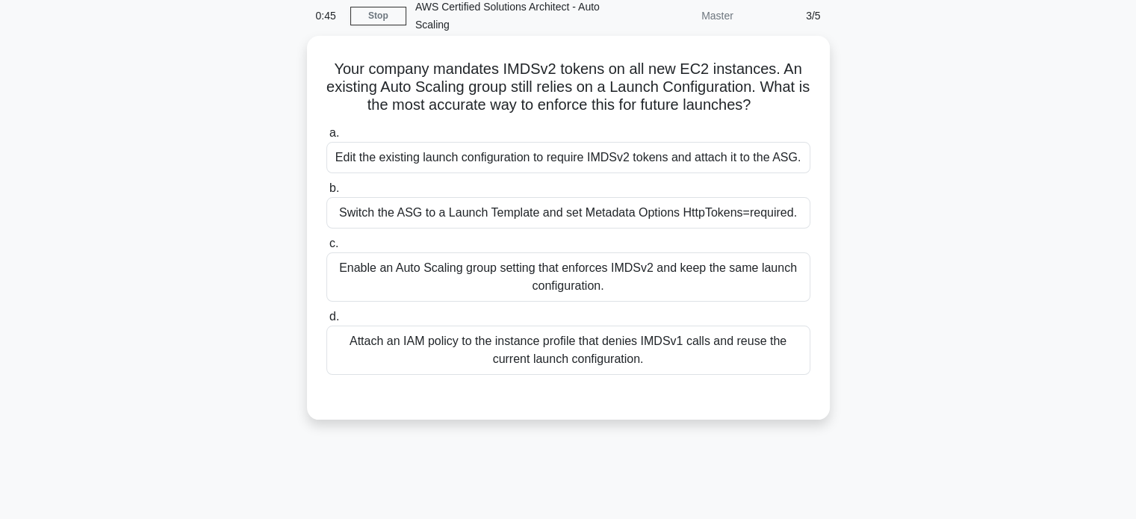
click at [526, 217] on div "Switch the ASG to a Launch Template and set Metadata Options HttpTokens=require…" at bounding box center [568, 212] width 484 height 31
click at [326, 193] on input "b. Switch the ASG to a Launch Template and set Metadata Options HttpTokens=requ…" at bounding box center [326, 189] width 0 height 10
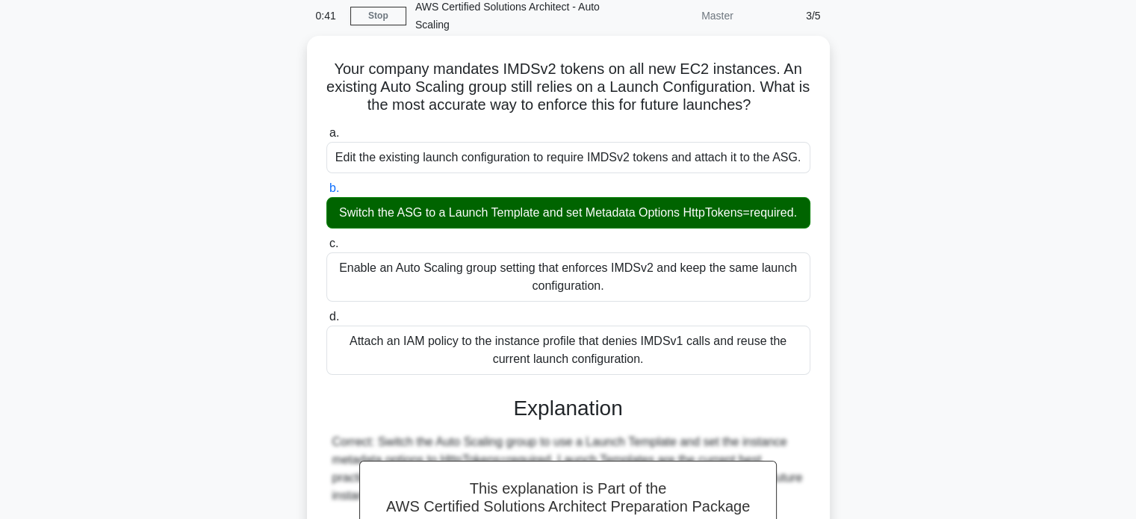
drag, startPoint x: 324, startPoint y: 62, endPoint x: 660, endPoint y: 357, distance: 447.2
click at [660, 357] on div "Your company mandates IMDSv2 tokens on all new EC2 instances. An existing Auto …" at bounding box center [568, 413] width 511 height 743
copy div "Your company mandates IMDSv2 tokens on all new EC2 instances. An existing Auto …"
